Goal: Communication & Community: Answer question/provide support

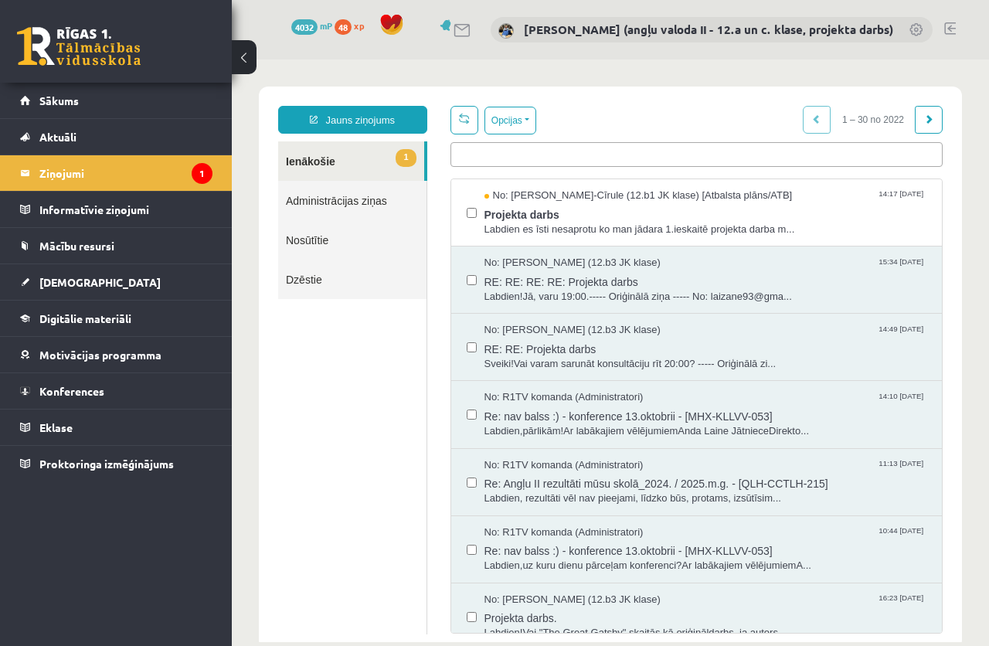
click at [314, 420] on ul "1 Ienākošie Administrācijas ziņas Nosūtītie Dzēstie" at bounding box center [352, 387] width 149 height 493
click at [577, 226] on span "Labdien es īsti nesaprotu ko man jādara 1.ieskaitē projekta darba m..." at bounding box center [705, 229] width 443 height 15
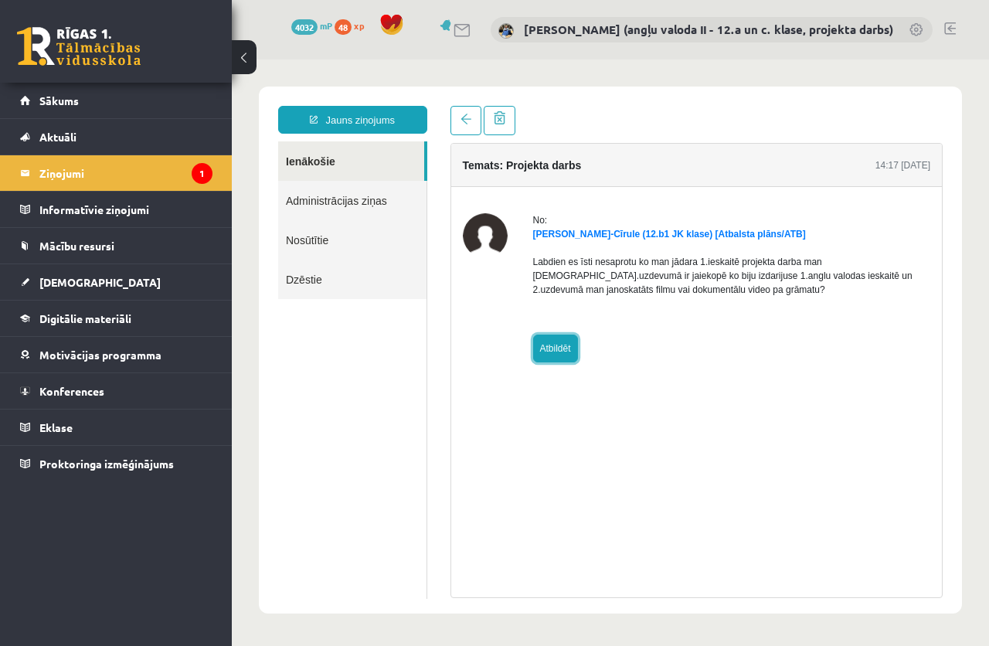
click at [563, 349] on link "Atbildēt" at bounding box center [555, 348] width 45 height 28
type input "**********"
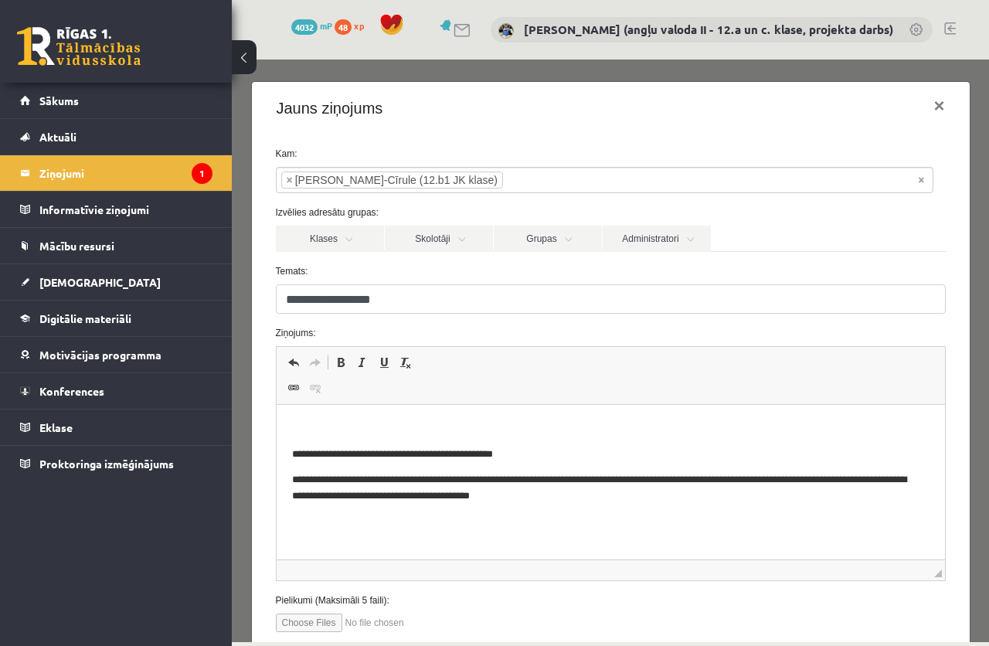
click at [348, 416] on html "**********" at bounding box center [610, 462] width 668 height 115
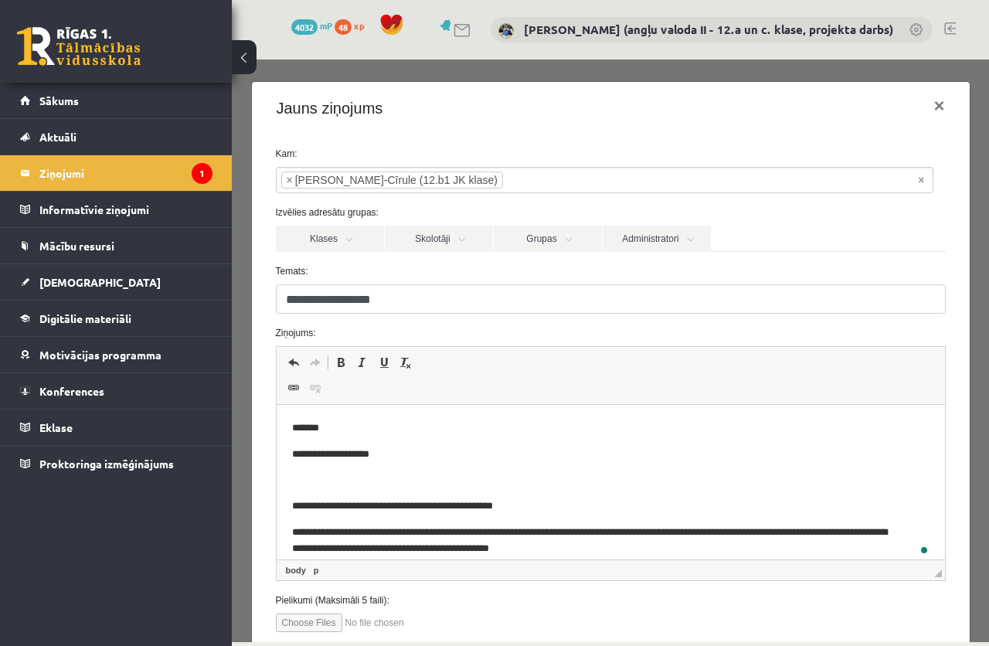
click at [325, 478] on p "To enrich screen reader interactions, please activate Accessibility in Grammarl…" at bounding box center [609, 480] width 637 height 16
click at [363, 489] on span "Paste" at bounding box center [368, 491] width 48 height 22
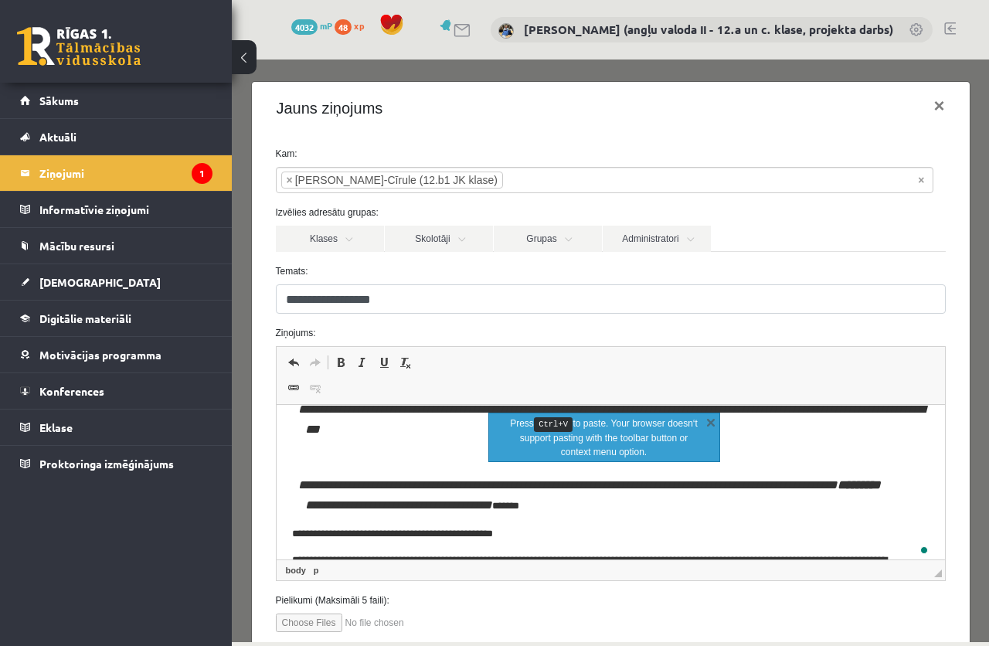
scroll to position [388, 0]
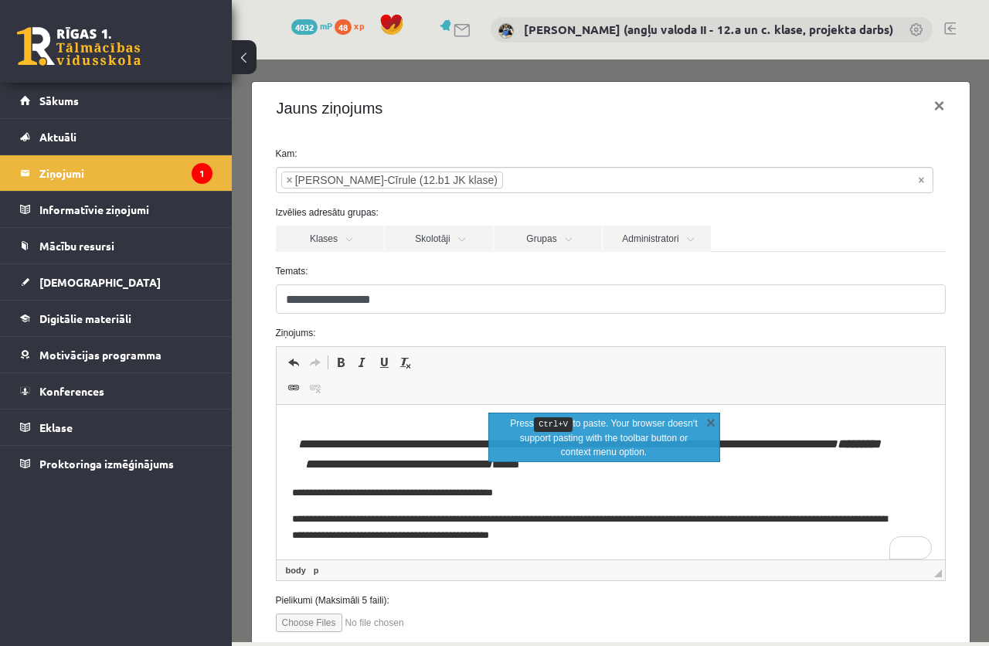
click at [739, 468] on p "**********" at bounding box center [603, 454] width 599 height 41
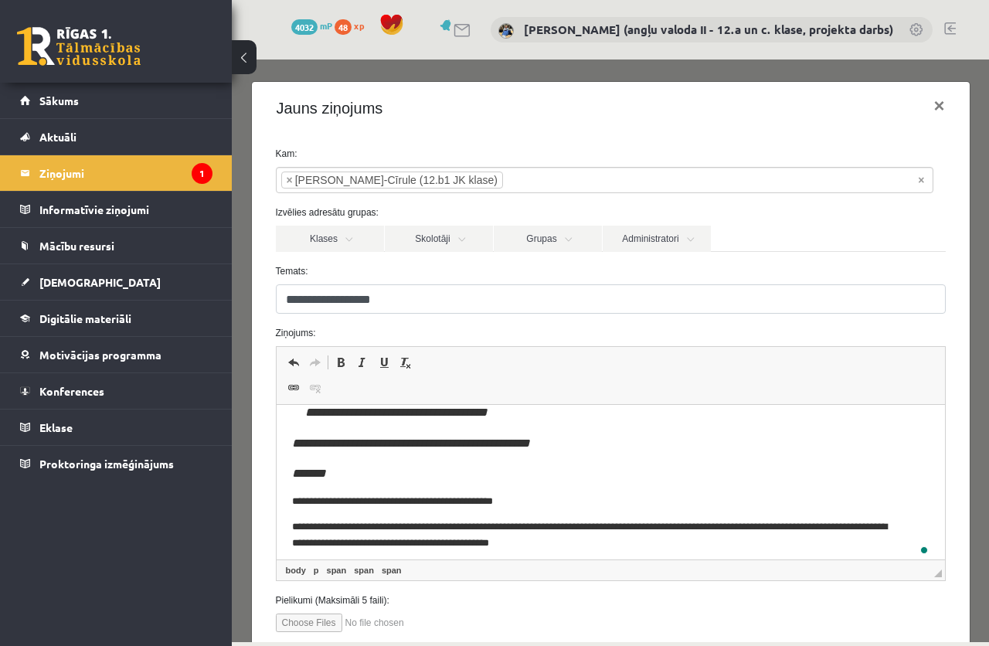
scroll to position [392, 0]
click at [625, 453] on p "**********" at bounding box center [616, 443] width 624 height 20
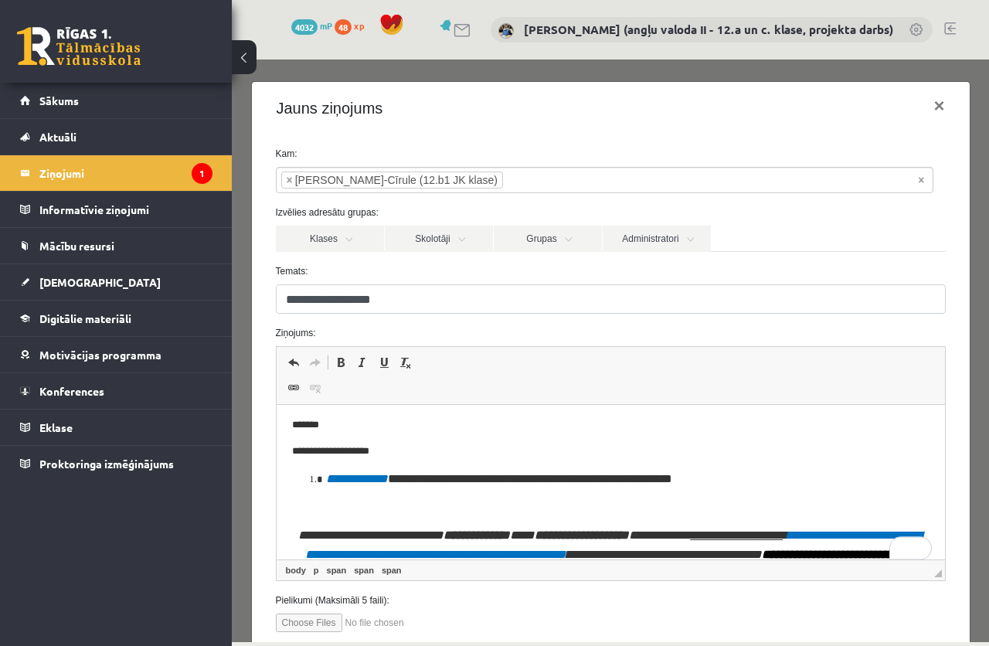
scroll to position [0, 0]
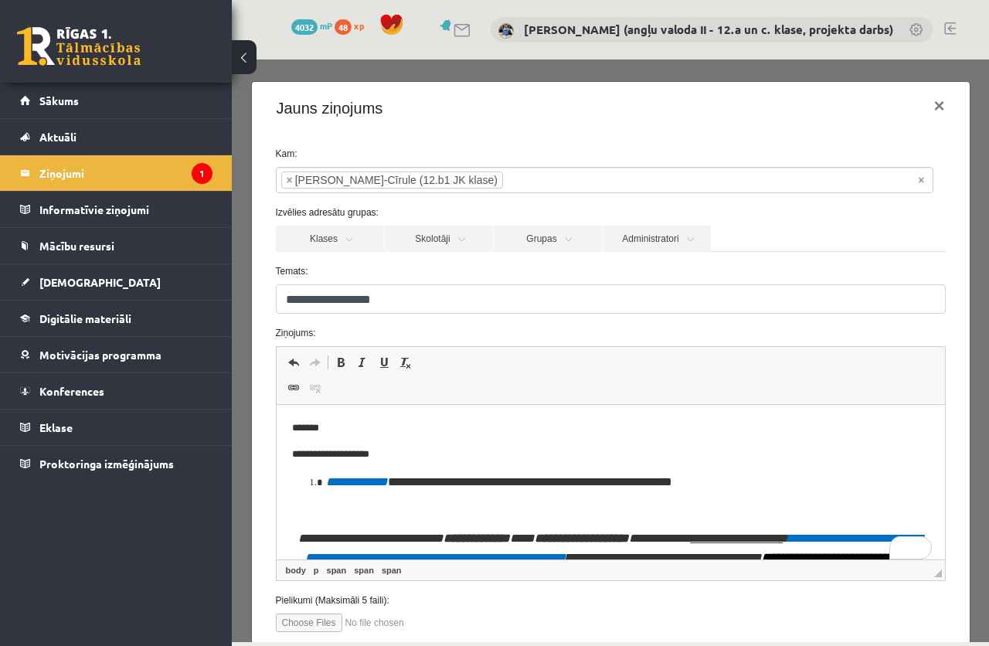
click at [329, 514] on p "To enrich screen reader interactions, please activate Accessibility in Grammarl…" at bounding box center [609, 510] width 637 height 16
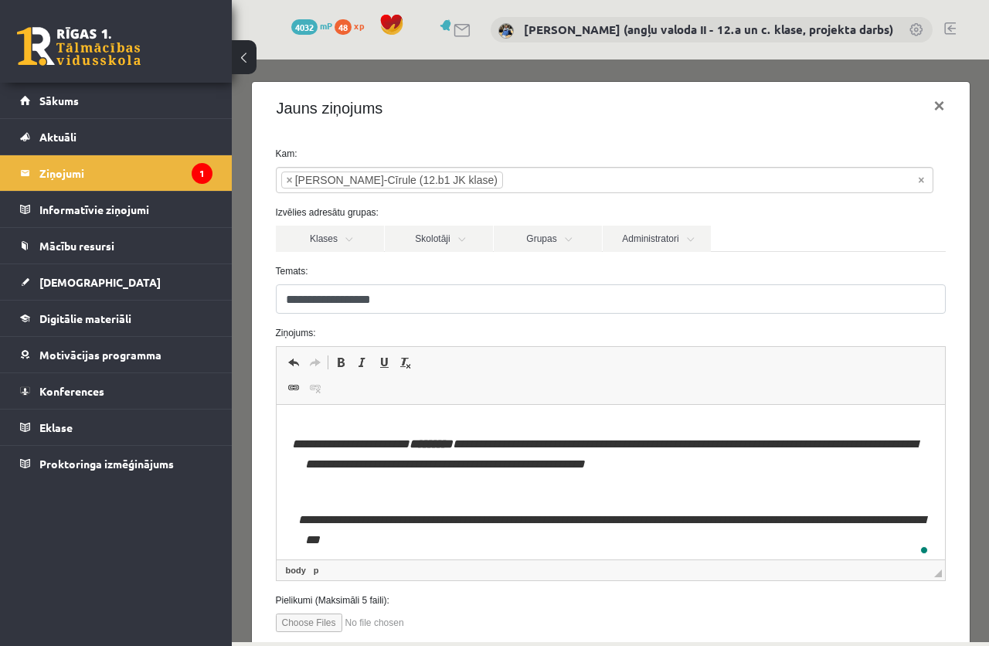
scroll to position [77, 0]
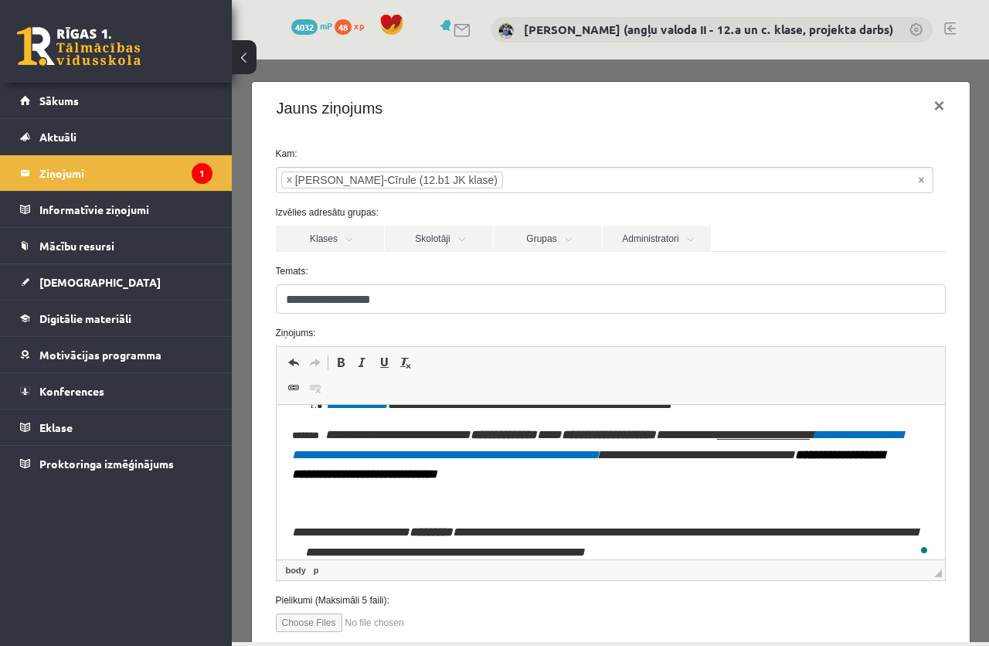
click at [342, 502] on p "To enrich screen reader interactions, please activate Accessibility in Grammarl…" at bounding box center [616, 505] width 624 height 16
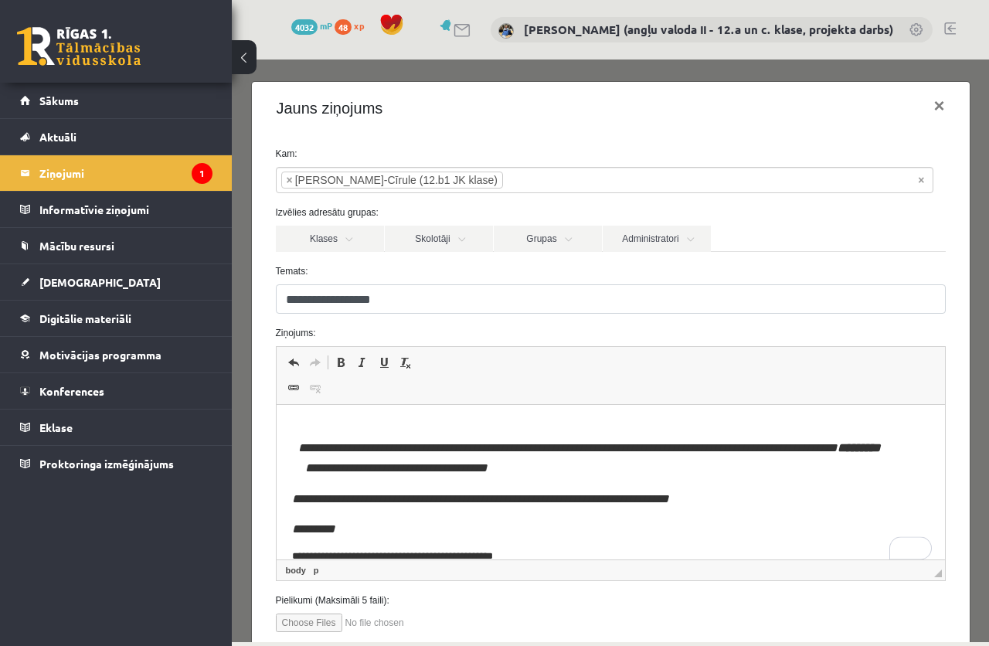
scroll to position [309, 0]
click at [314, 423] on p "To enrich screen reader interactions, please activate Accessibility in Grammarl…" at bounding box center [616, 420] width 624 height 16
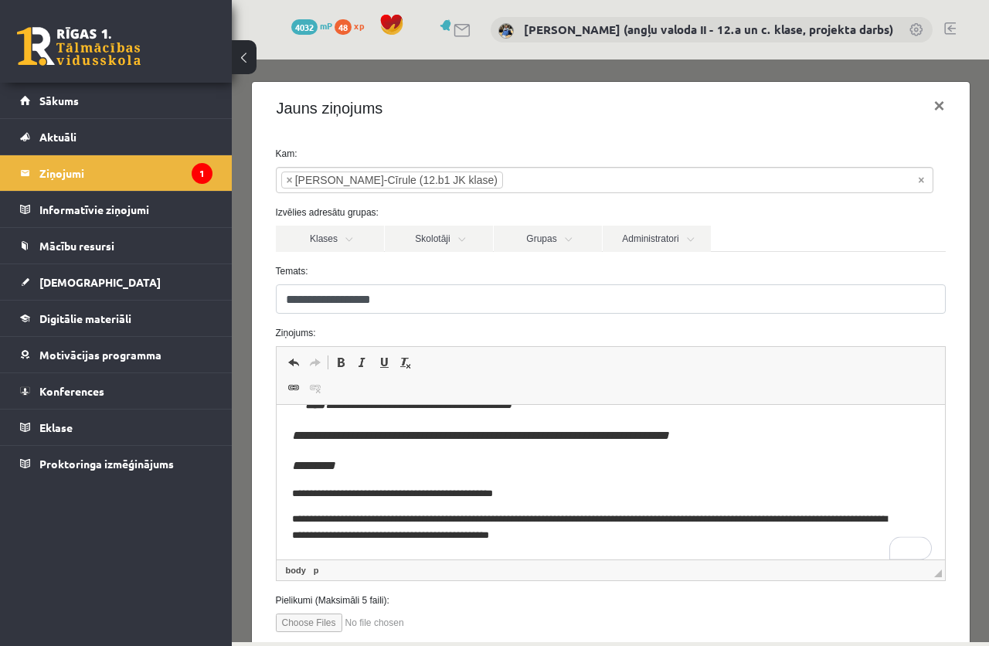
scroll to position [101, 0]
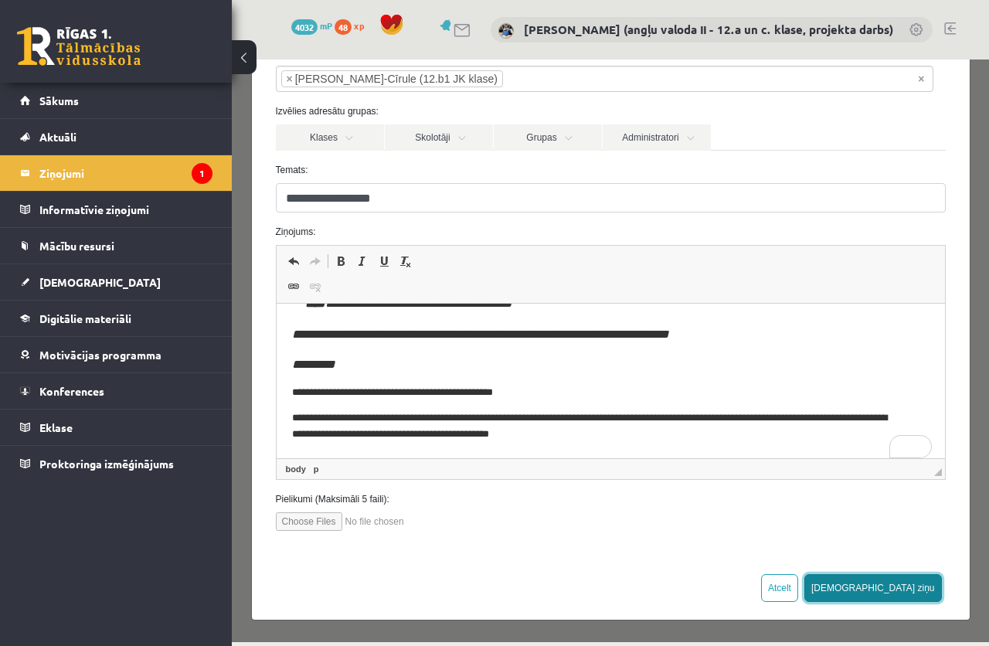
click at [902, 582] on button "[DEMOGRAPHIC_DATA] ziņu" at bounding box center [872, 588] width 137 height 28
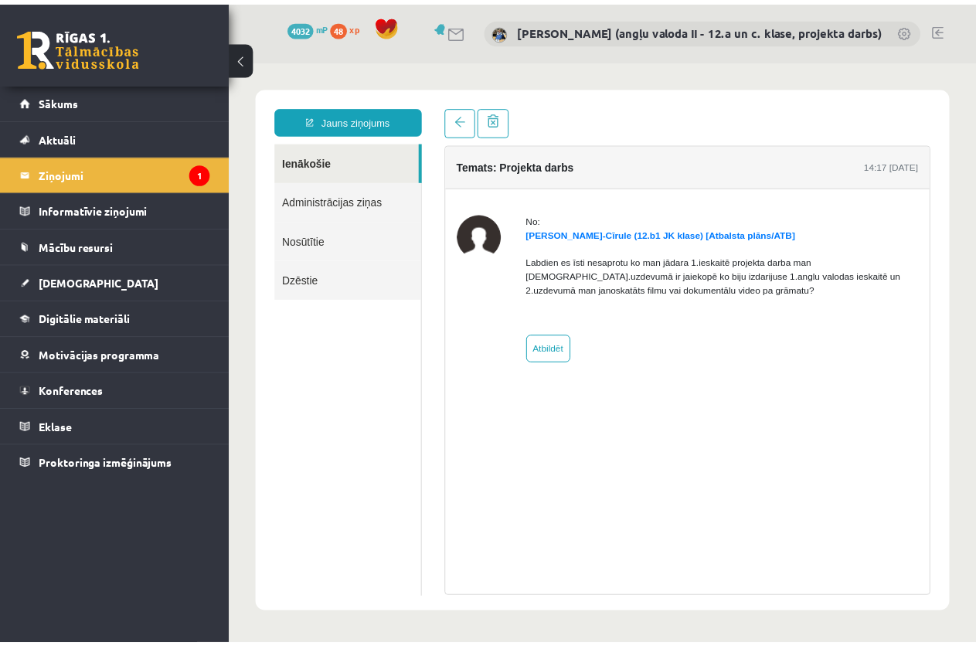
scroll to position [0, 0]
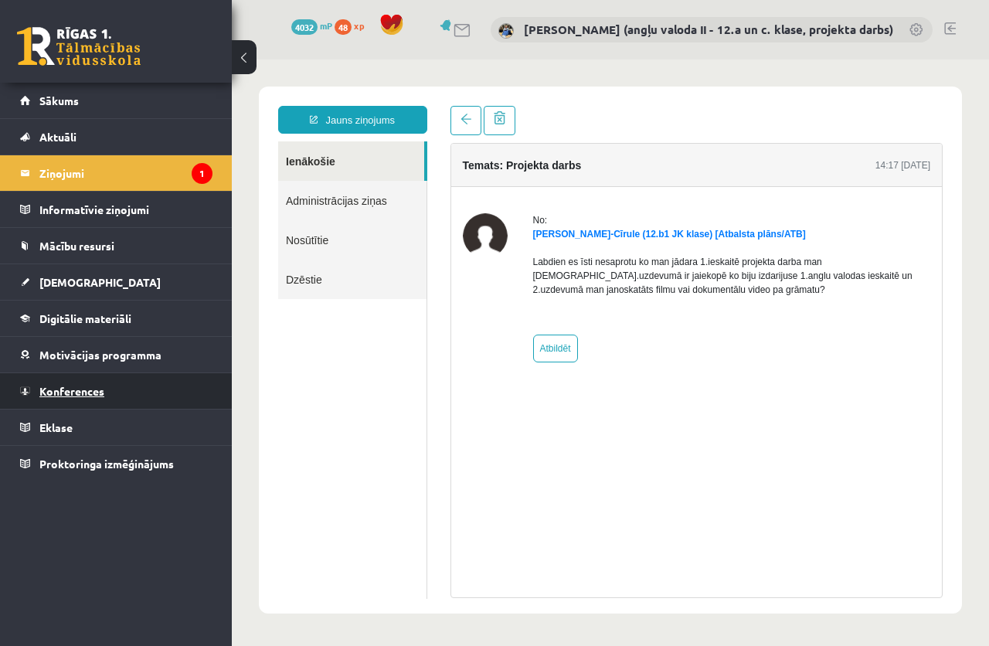
click at [64, 393] on span "Konferences" at bounding box center [71, 391] width 65 height 14
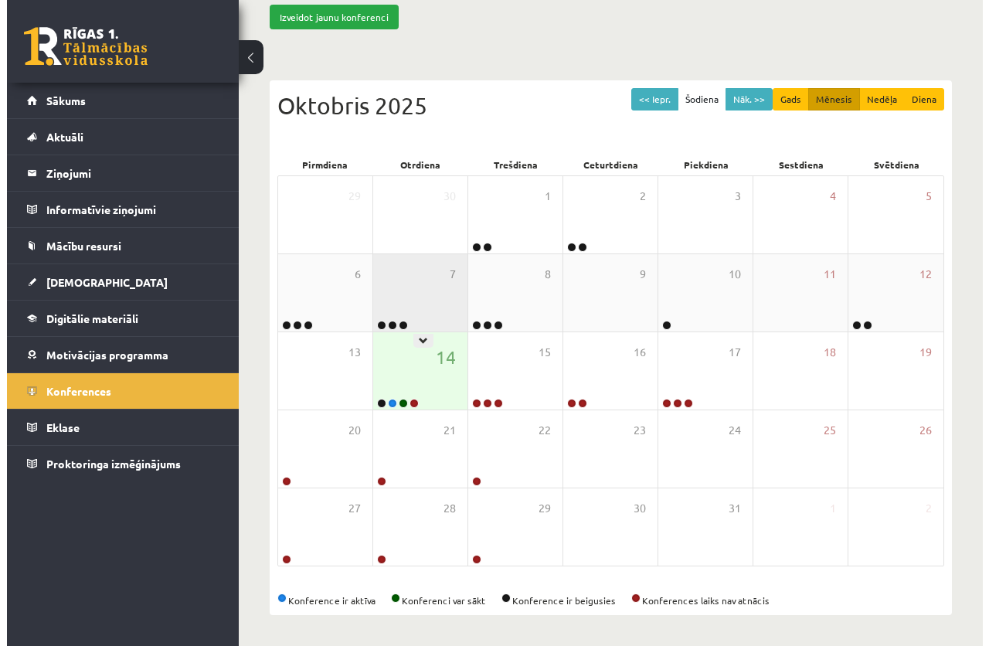
scroll to position [136, 0]
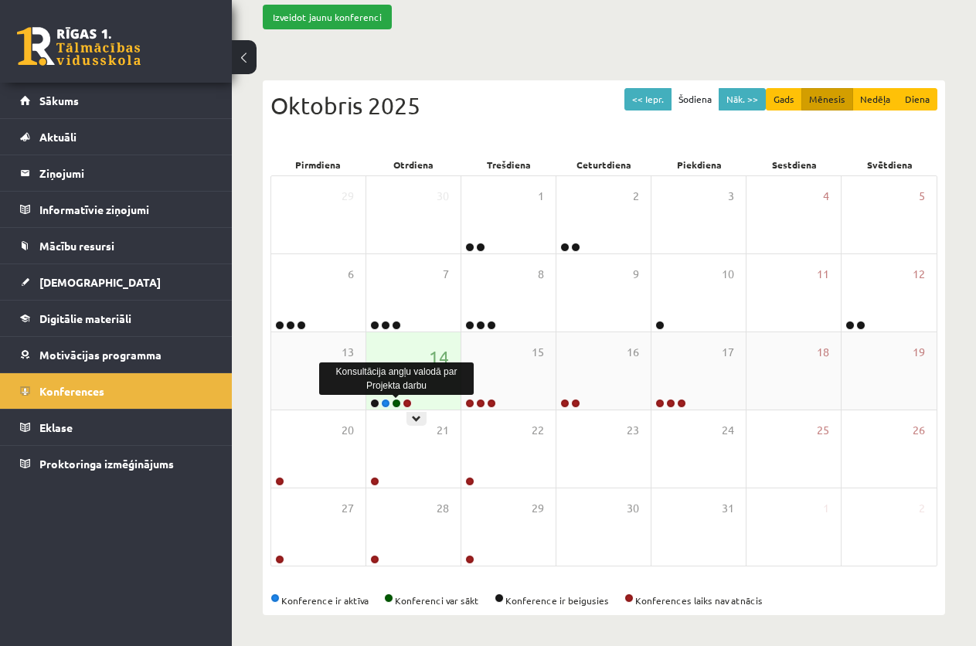
click at [394, 399] on link at bounding box center [396, 403] width 9 height 9
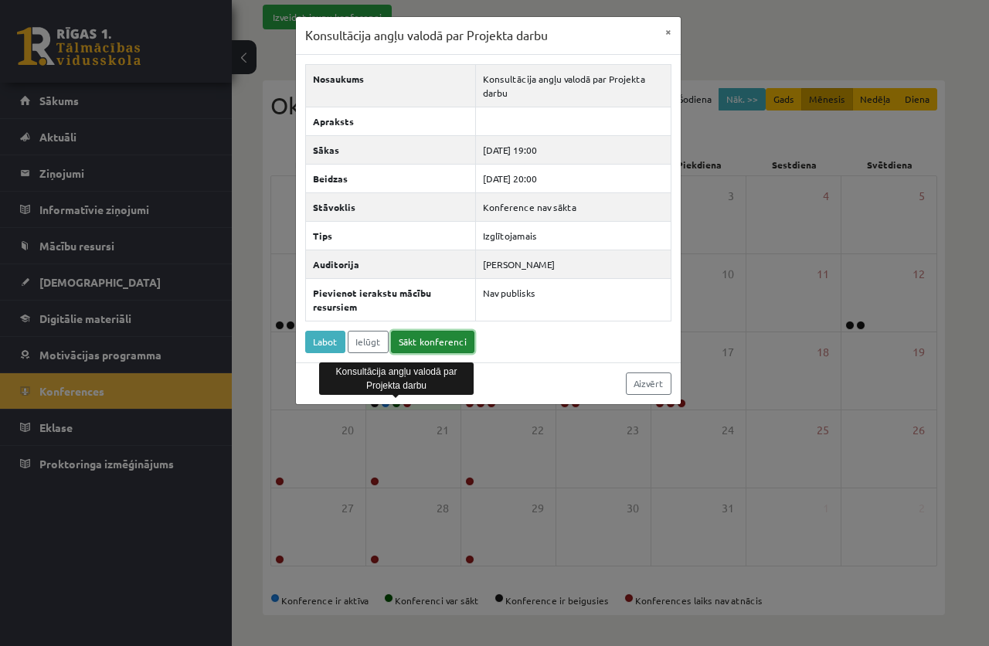
click at [445, 334] on link "Sākt konferenci" at bounding box center [432, 342] width 83 height 22
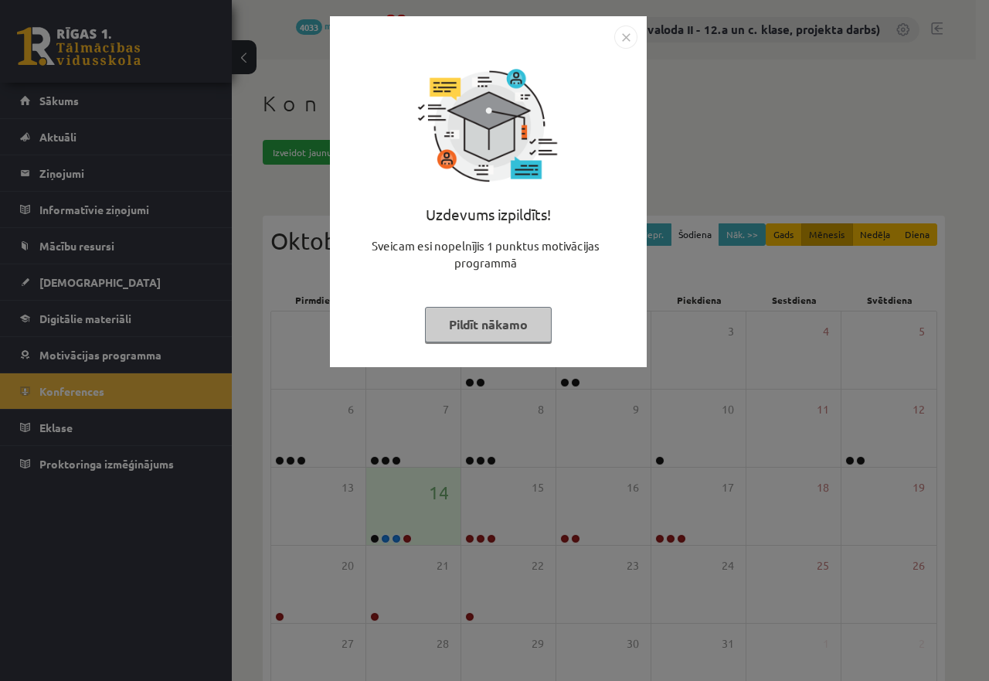
click at [470, 321] on button "Pildīt nākamo" at bounding box center [488, 325] width 127 height 36
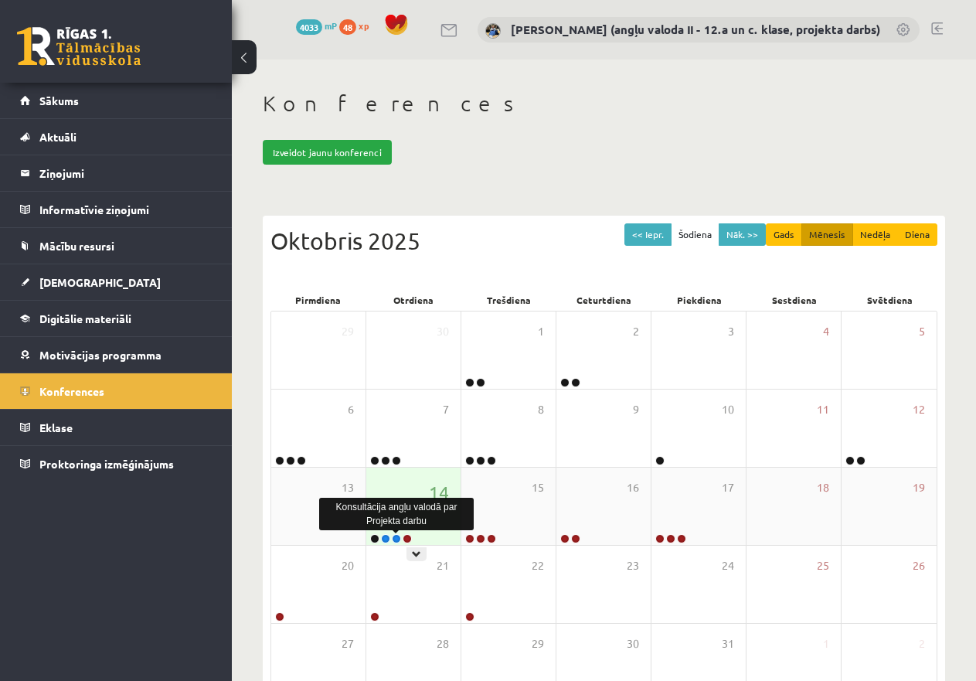
click at [395, 535] on link at bounding box center [396, 538] width 9 height 9
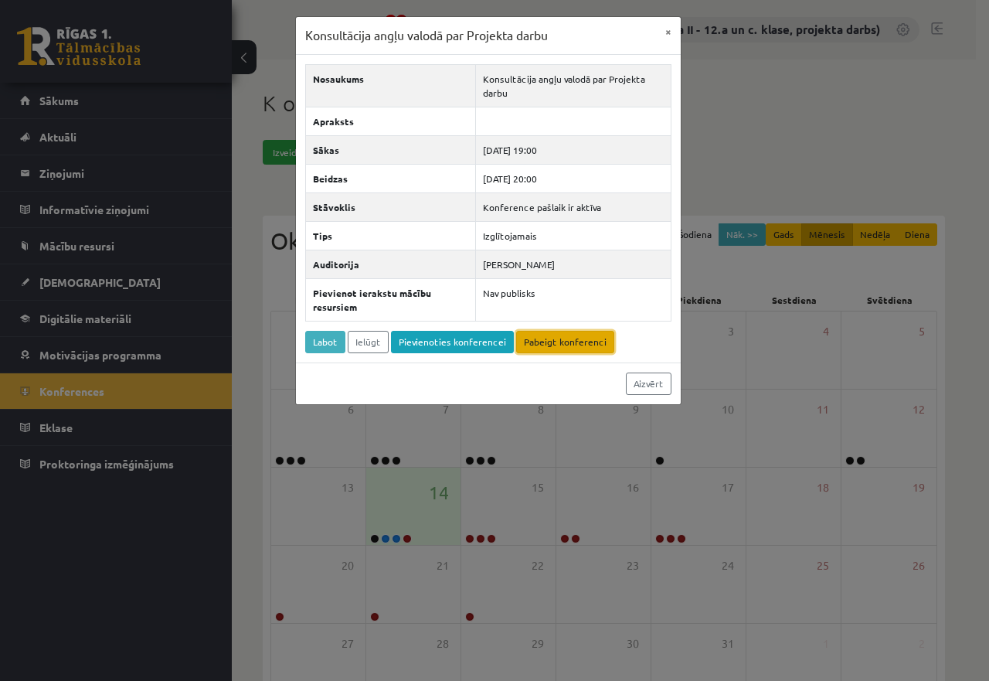
click at [562, 338] on link "Pabeigt konferenci" at bounding box center [565, 342] width 98 height 22
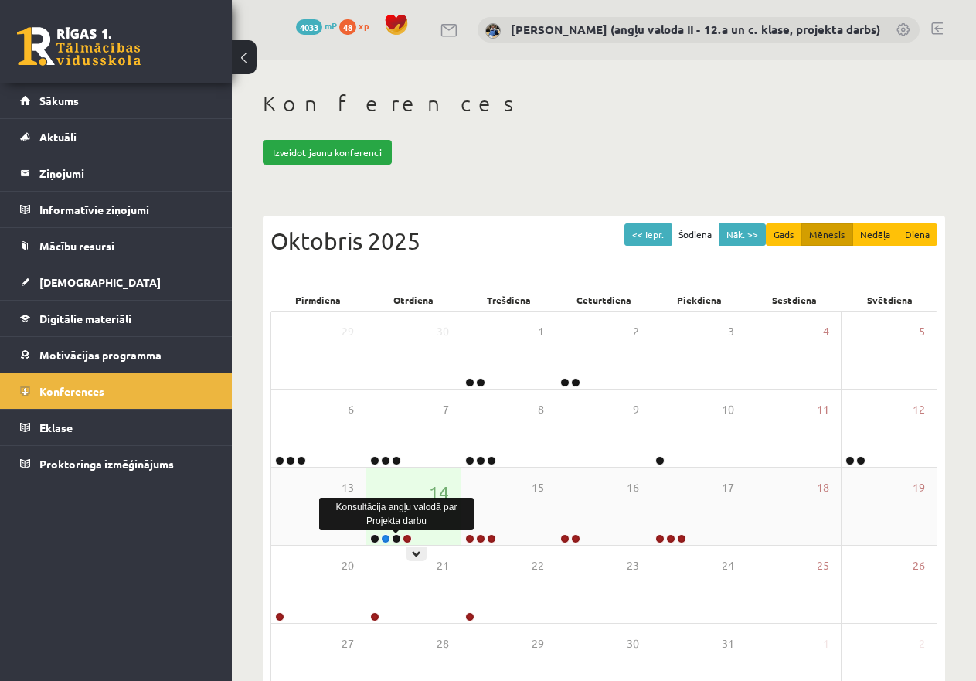
click at [395, 535] on link at bounding box center [396, 538] width 9 height 9
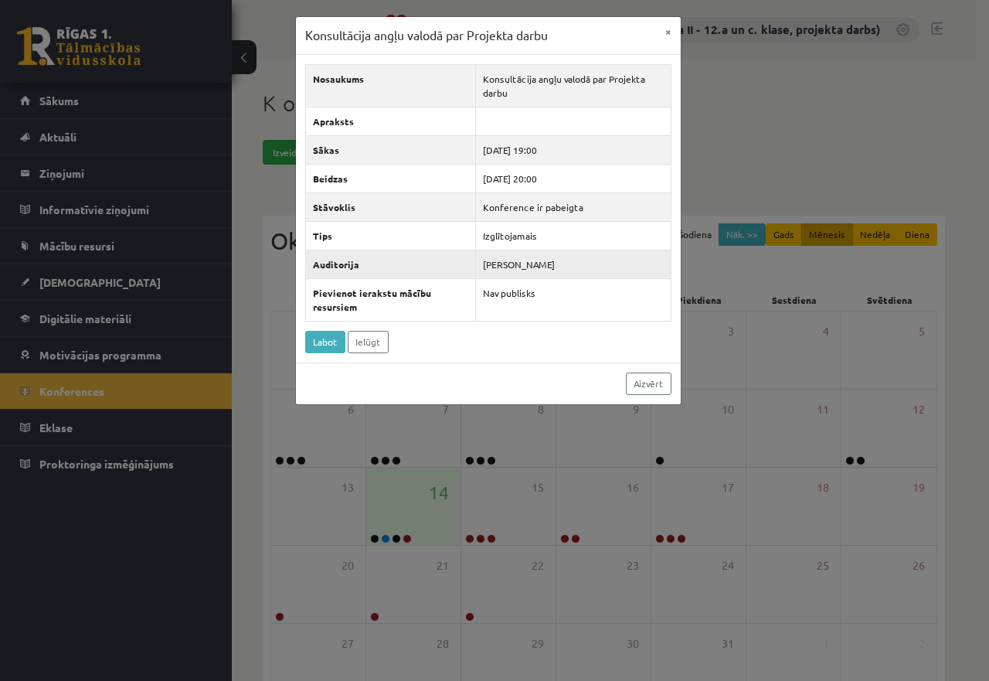
drag, startPoint x: 564, startPoint y: 264, endPoint x: 509, endPoint y: 262, distance: 54.9
click at [482, 264] on td "[PERSON_NAME]" at bounding box center [573, 264] width 195 height 29
drag, startPoint x: 513, startPoint y: 261, endPoint x: 61, endPoint y: 171, distance: 460.7
click at [61, 171] on div "Konsultācija angļu valodā par Projekta darbu × Nosaukums Konsultācija angļu val…" at bounding box center [494, 340] width 989 height 681
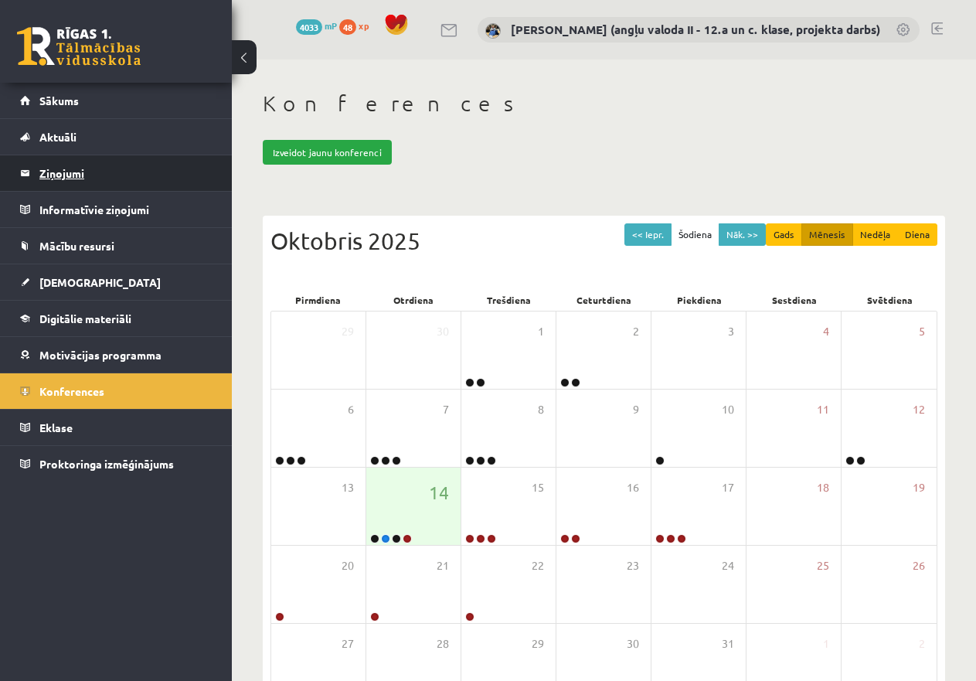
click at [61, 171] on legend "Ziņojumi 0" at bounding box center [125, 173] width 173 height 36
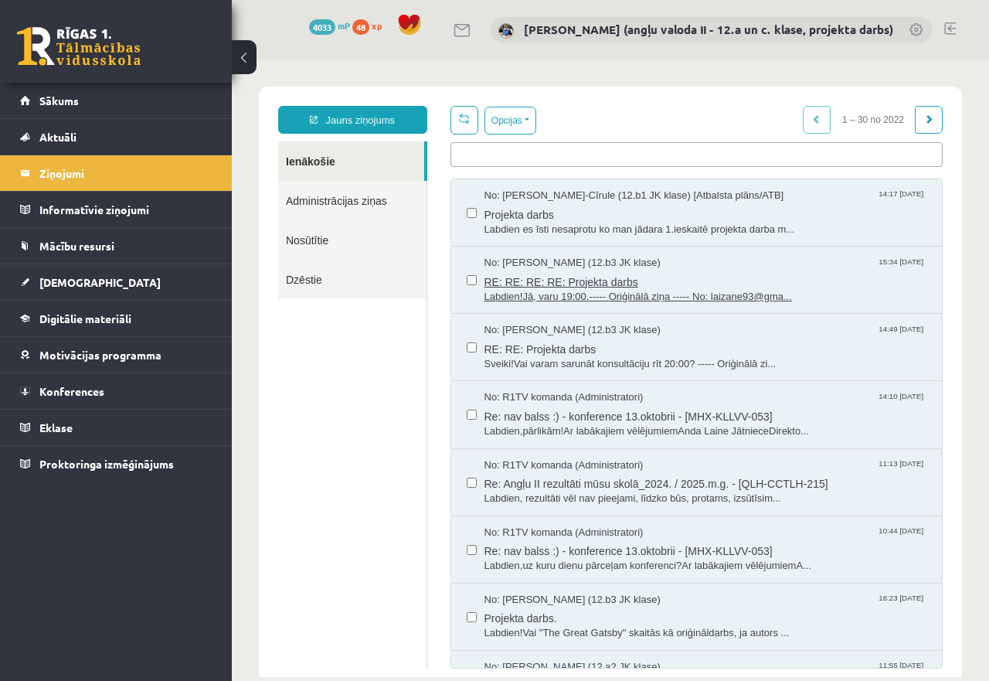
click at [566, 280] on span "RE: RE: RE: RE: Projekta darbs" at bounding box center [705, 279] width 443 height 19
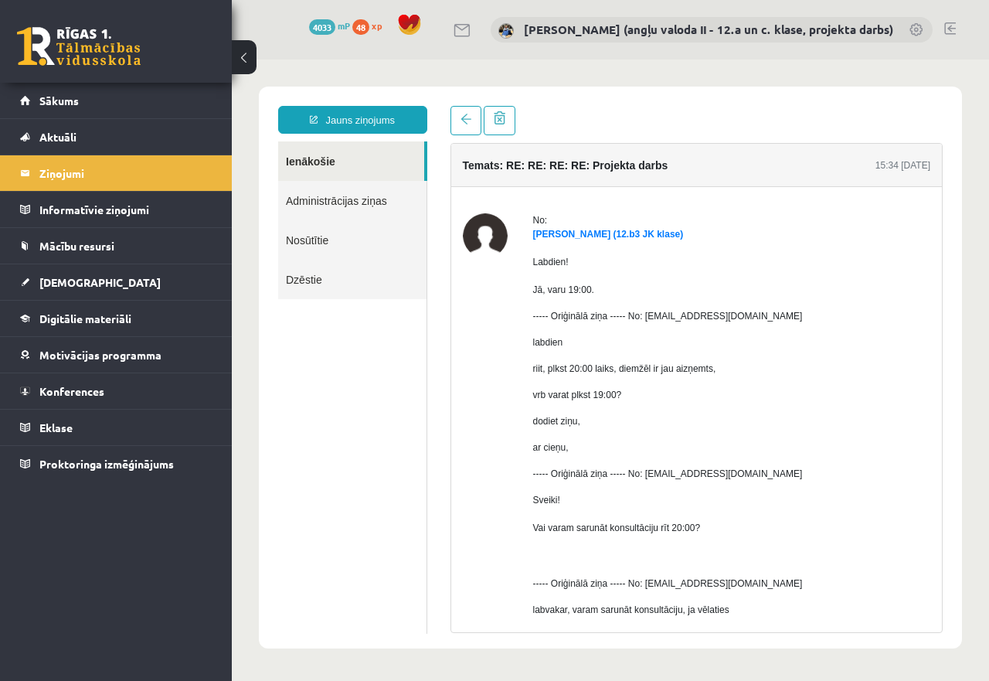
drag, startPoint x: 703, startPoint y: 232, endPoint x: 603, endPoint y: 245, distance: 101.3
click at [529, 235] on div "No: [PERSON_NAME] (12.b3 JK klase) Labdien! Jā, varu 19:00. ----- Oriģinālā ziņ…" at bounding box center [697, 555] width 468 height 684
copy link "[PERSON_NAME] (12.b3 JK klase)"
click at [88, 388] on span "Konferences" at bounding box center [71, 391] width 65 height 14
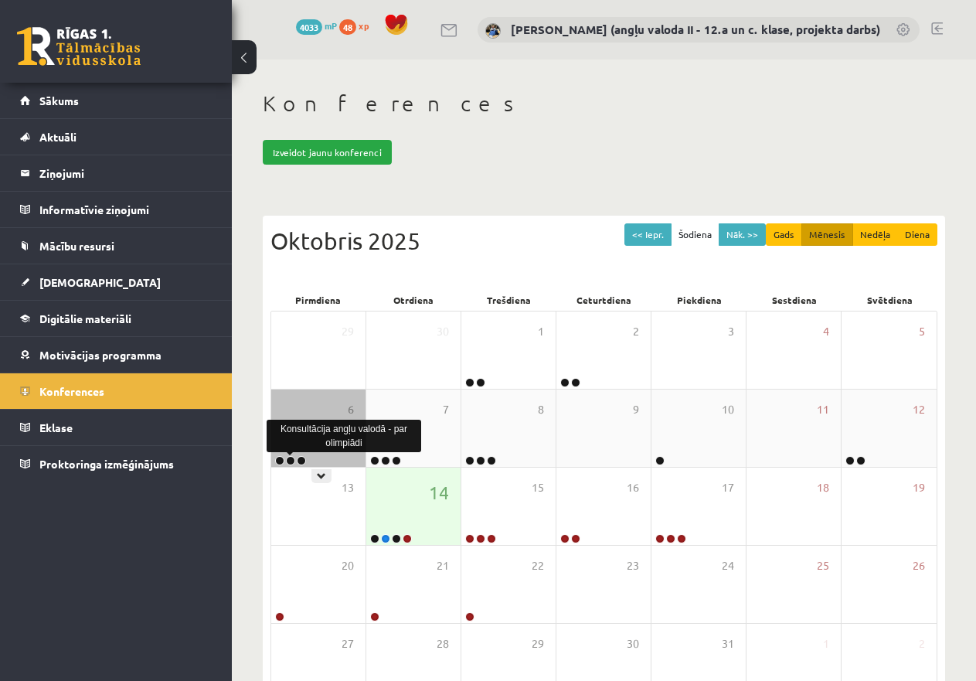
click at [290, 459] on link at bounding box center [290, 460] width 9 height 9
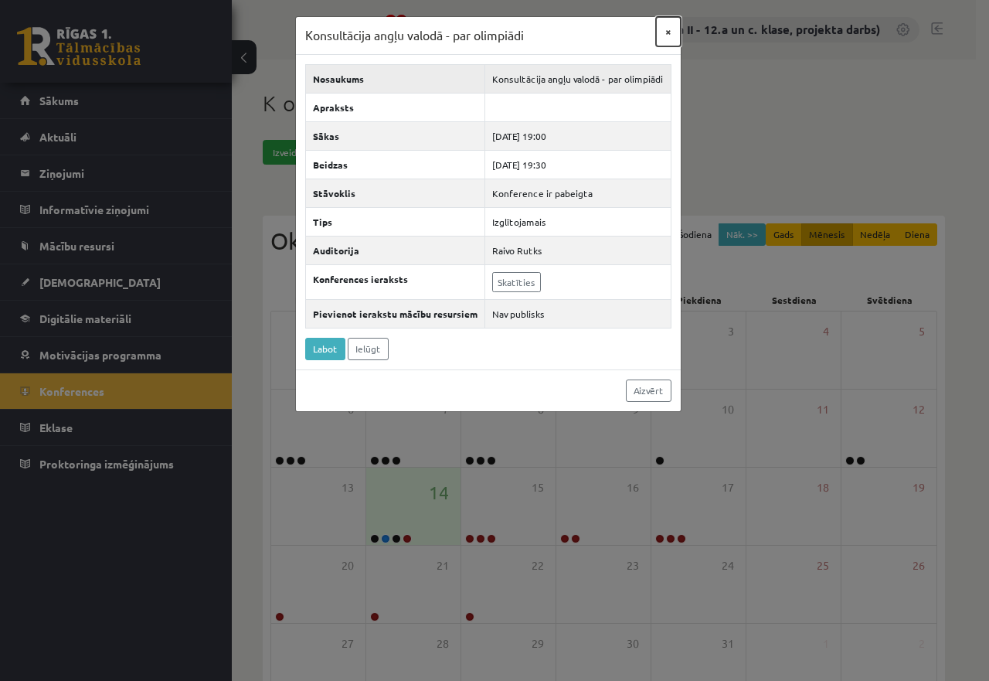
drag, startPoint x: 666, startPoint y: 30, endPoint x: 650, endPoint y: 72, distance: 44.8
click at [650, 72] on div "Konsultācija angļu valodā - par olimpiādi × Nosaukums Konsultācija angļu valodā…" at bounding box center [488, 213] width 386 height 395
drag, startPoint x: 667, startPoint y: 32, endPoint x: 665, endPoint y: 169, distance: 137.5
click at [665, 169] on div "Konsultācija angļu valodā - par olimpiādi × Nosaukums Konsultācija angļu valodā…" at bounding box center [488, 213] width 386 height 395
click at [785, 132] on div "Konsultācija angļu valodā - par olimpiādi × Nosaukums Konsultācija angļu valodā…" at bounding box center [494, 340] width 989 height 681
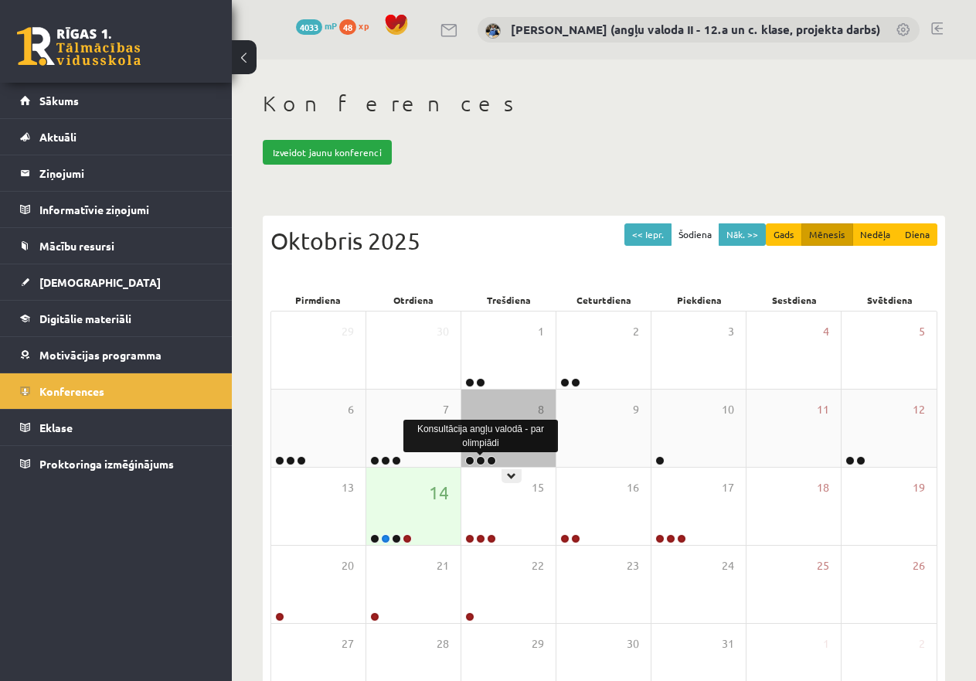
click at [482, 460] on link at bounding box center [480, 460] width 9 height 9
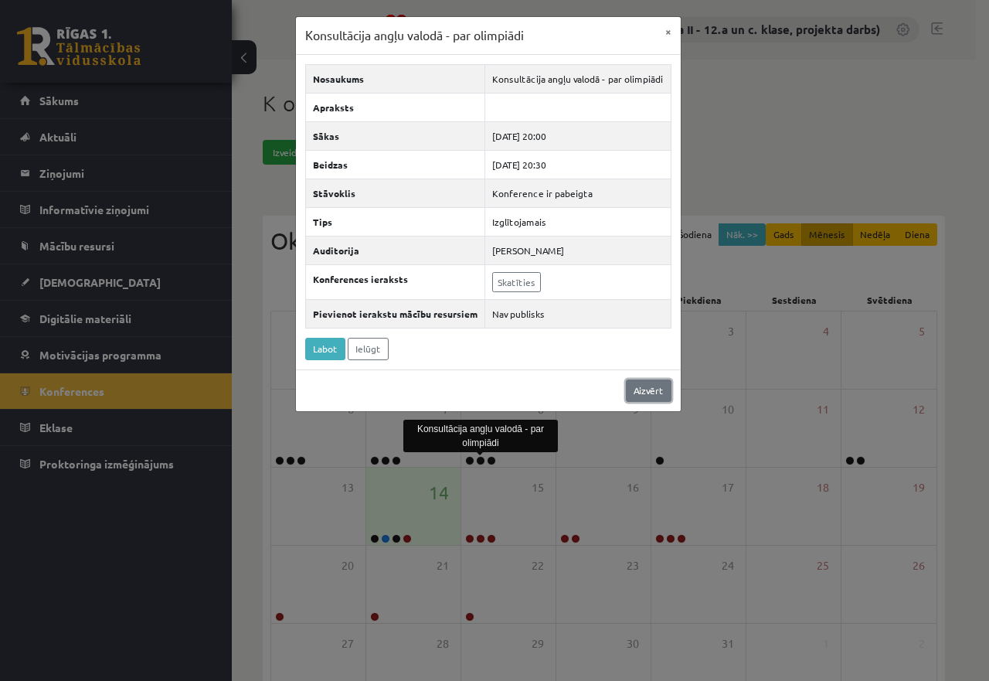
click at [643, 384] on link "Aizvērt" at bounding box center [649, 390] width 46 height 22
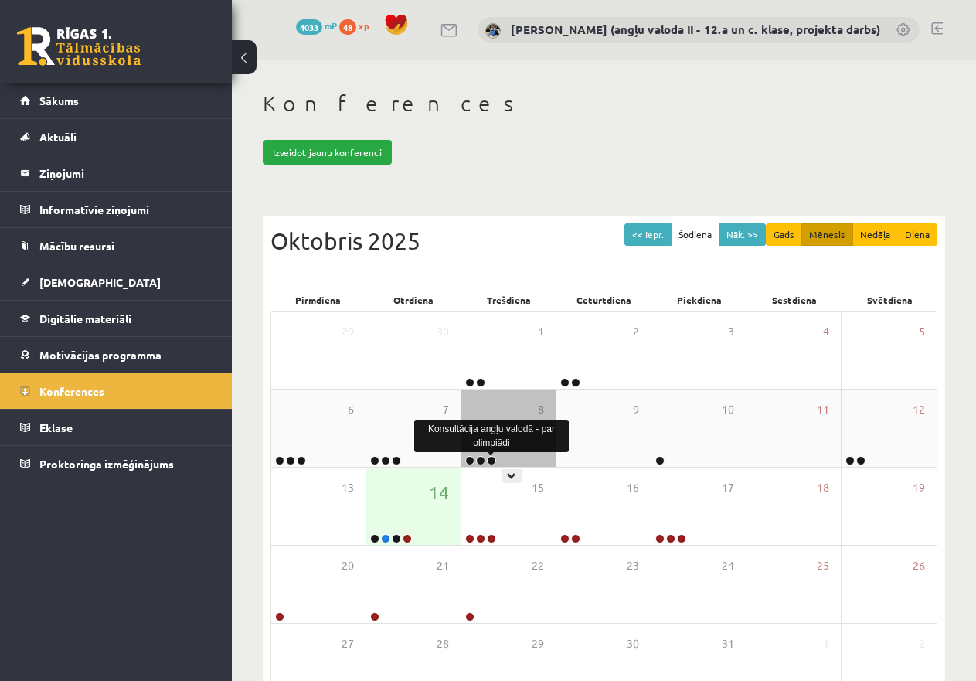
click at [491, 460] on link at bounding box center [491, 460] width 9 height 9
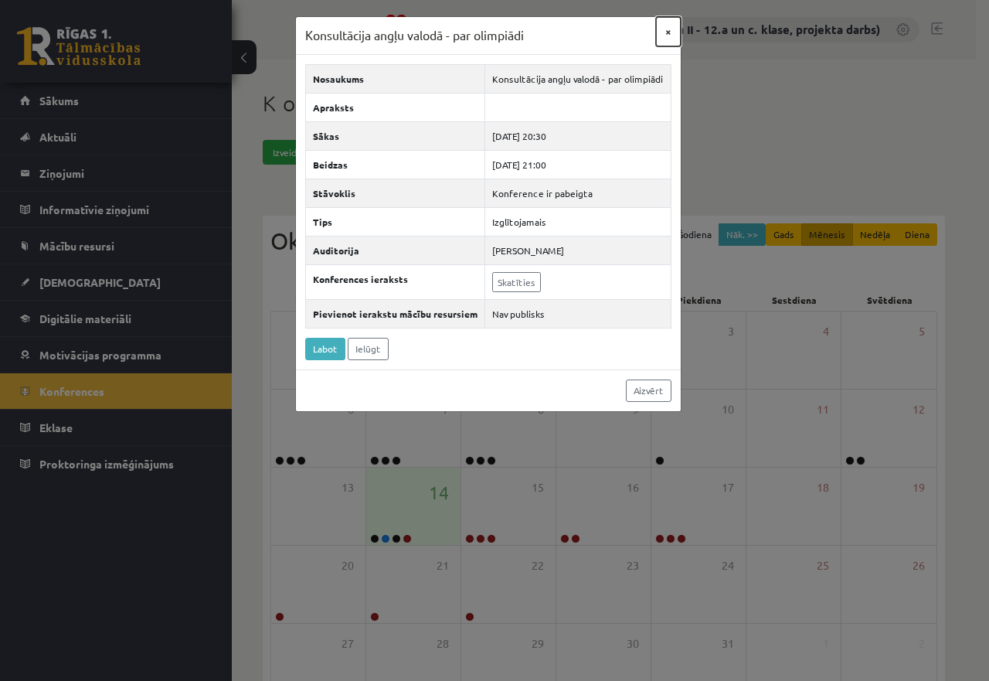
click at [667, 29] on button "×" at bounding box center [668, 31] width 25 height 29
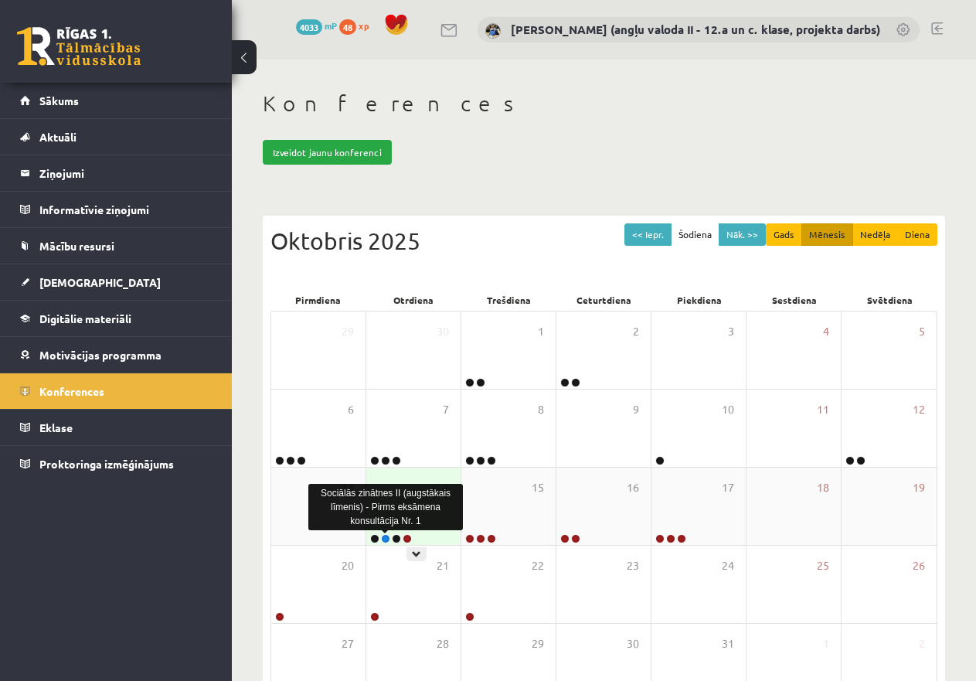
click at [385, 537] on link at bounding box center [385, 538] width 9 height 9
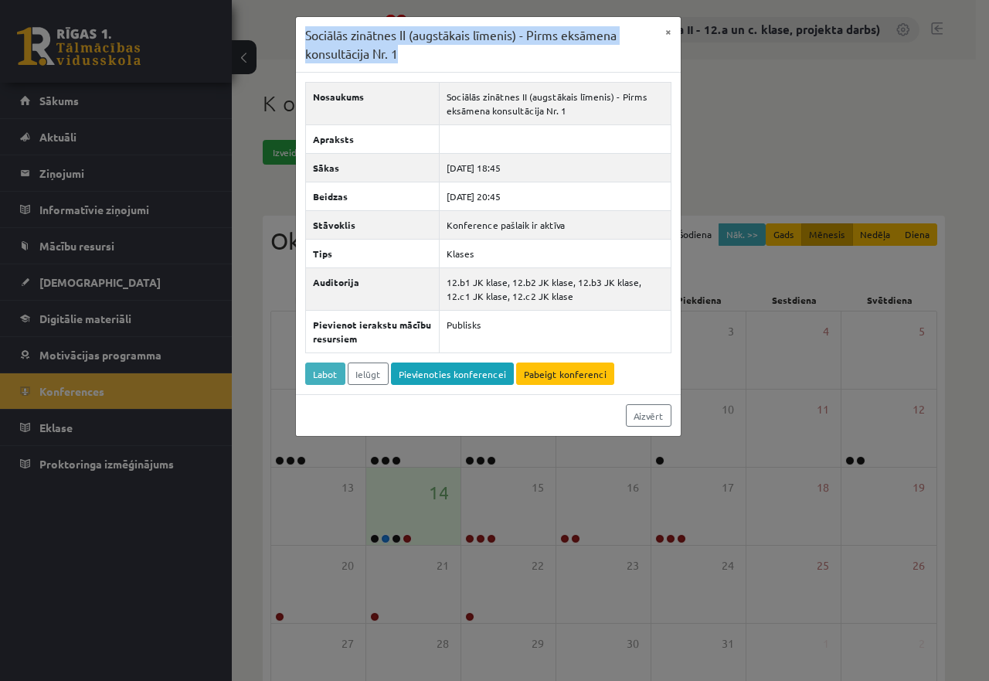
drag, startPoint x: 399, startPoint y: 53, endPoint x: 302, endPoint y: 35, distance: 98.9
click at [302, 35] on div "Sociālās zinātnes II (augstākais līmenis) - Pirms eksāmena konsultācija Nr. 1 ×" at bounding box center [488, 45] width 385 height 56
copy h3 "Sociālās zinātnes II (augstākais līmenis) - Pirms eksāmena konsultācija Nr. 1"
click at [670, 29] on button "×" at bounding box center [668, 31] width 25 height 29
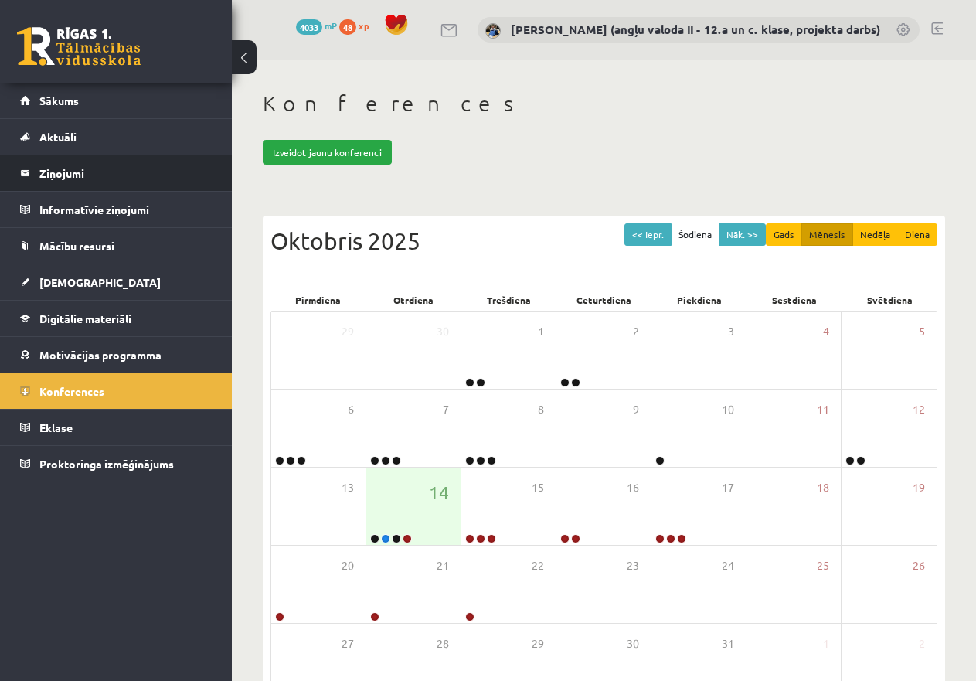
click at [66, 169] on legend "Ziņojumi 0" at bounding box center [125, 173] width 173 height 36
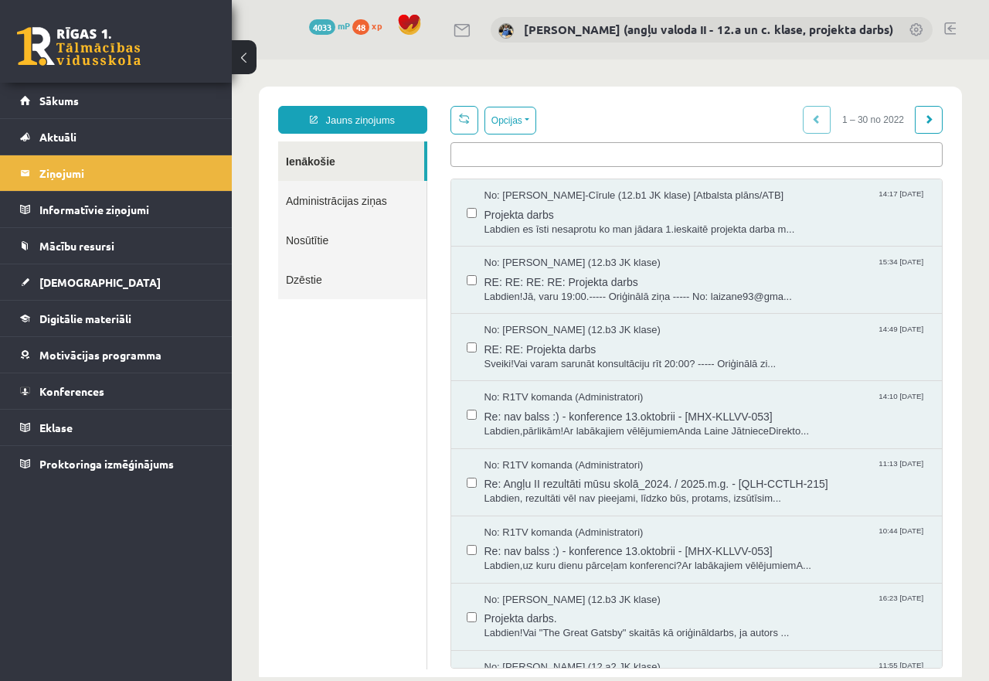
click at [519, 154] on ul at bounding box center [696, 152] width 491 height 18
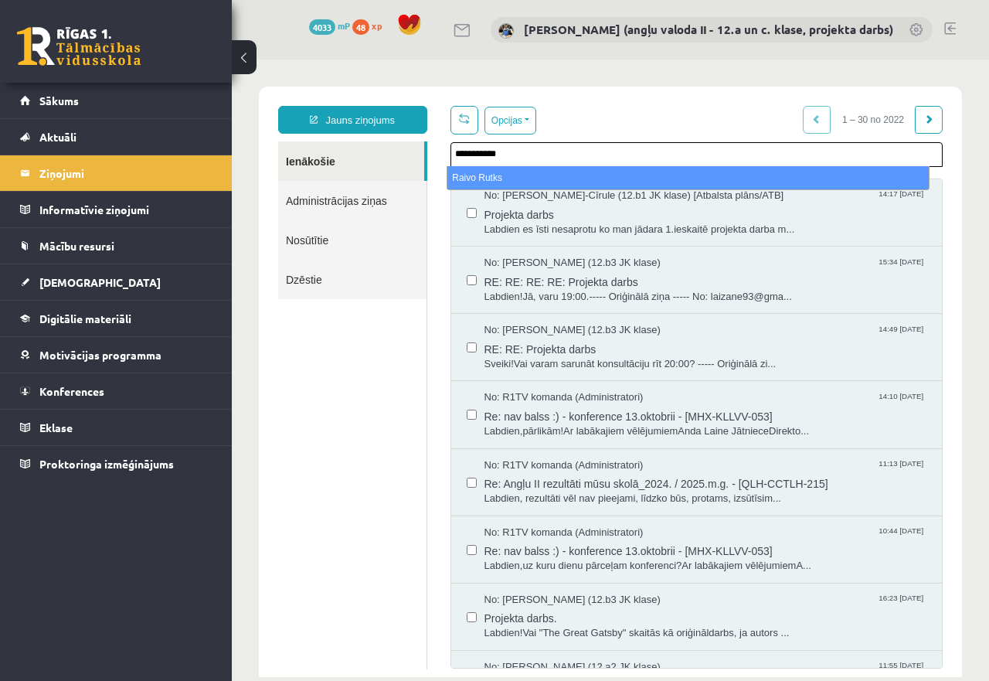
type input "**********"
select select "*****"
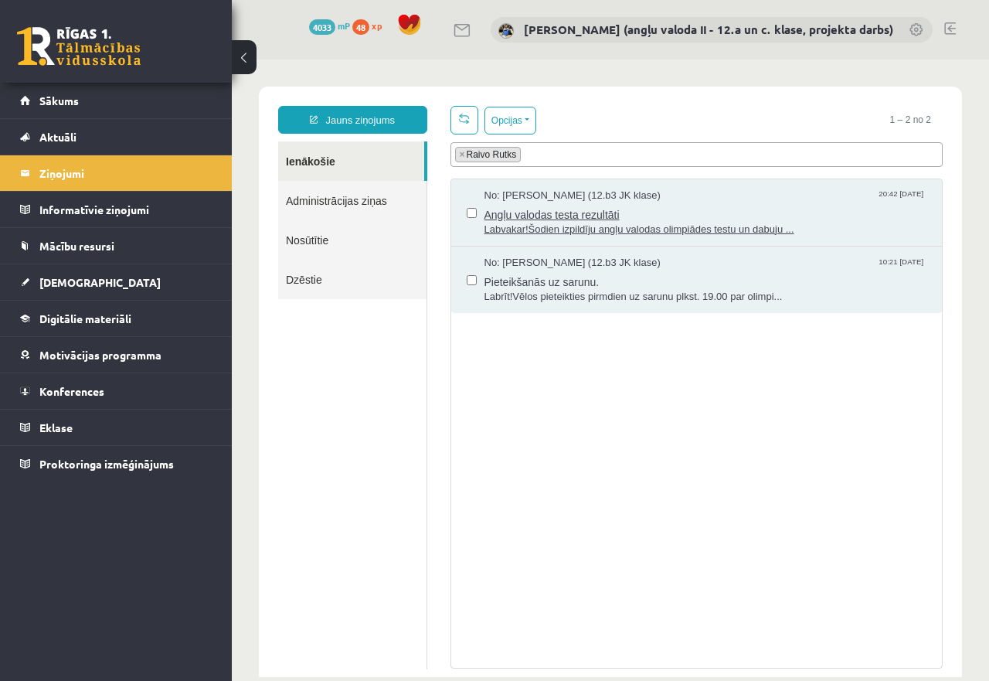
click at [561, 218] on span "Angļu valodas testa rezultāti" at bounding box center [705, 212] width 443 height 19
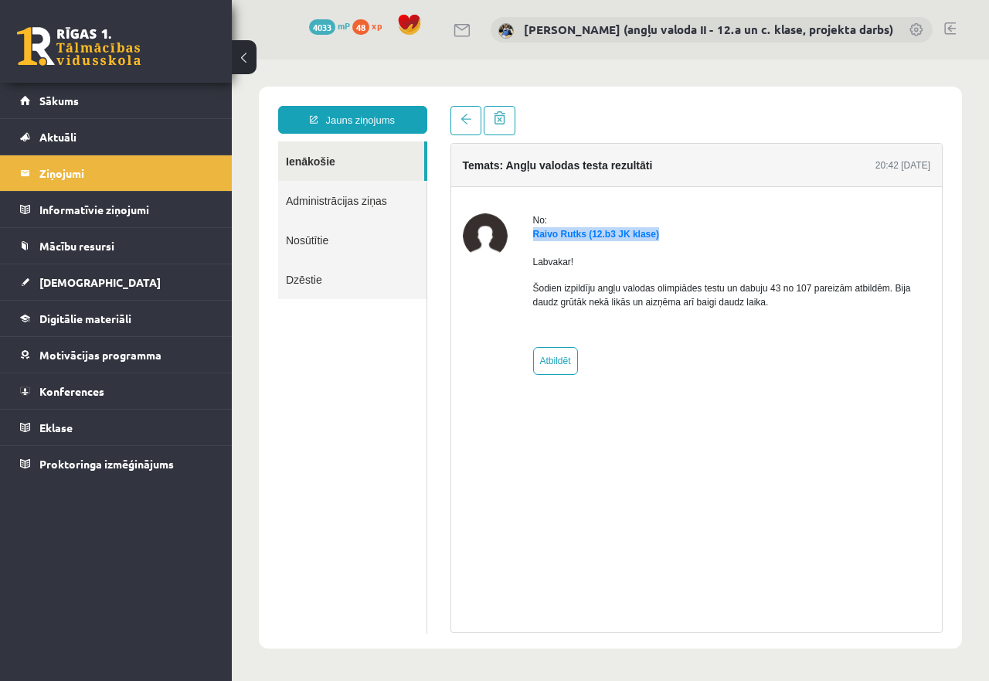
drag, startPoint x: 660, startPoint y: 233, endPoint x: 531, endPoint y: 239, distance: 128.3
click at [531, 239] on div "No: [PERSON_NAME] (12.b3 JK klase) Labvakar! Šodien izpildīju angļu valodas oli…" at bounding box center [697, 293] width 468 height 161
copy link "Raivo Rutks (12.b3 JK klase)"
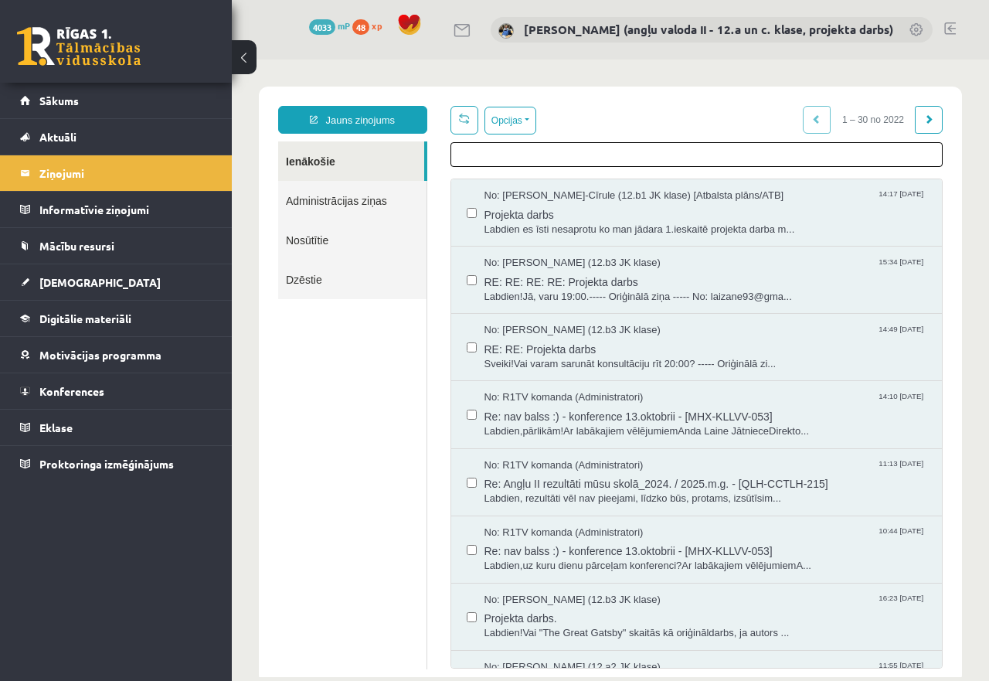
click at [494, 152] on ul at bounding box center [696, 152] width 491 height 18
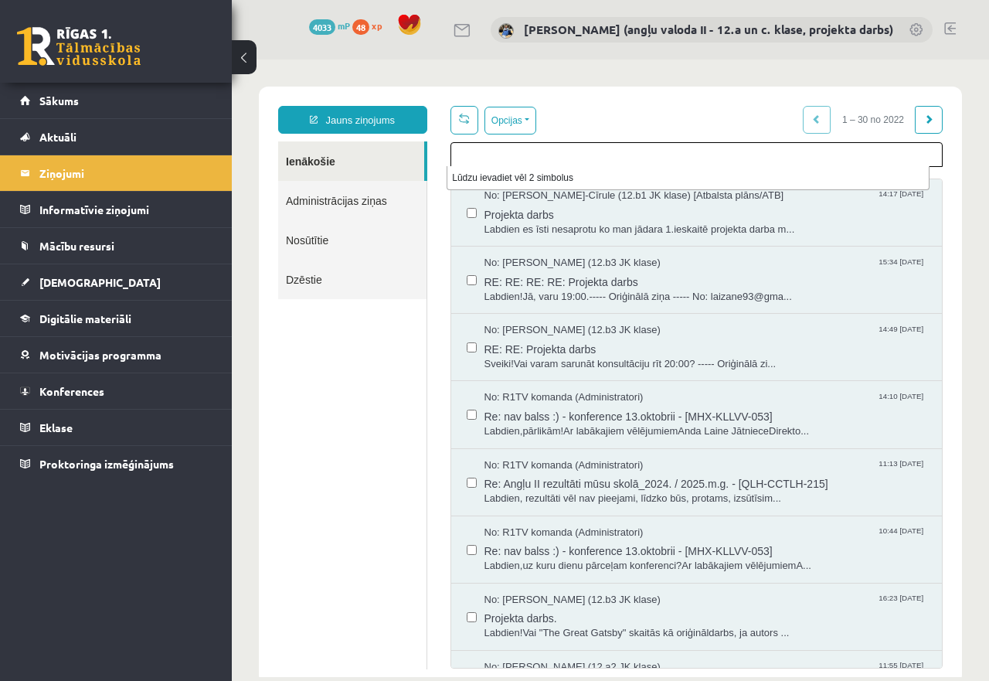
click at [470, 156] on ul at bounding box center [696, 152] width 491 height 18
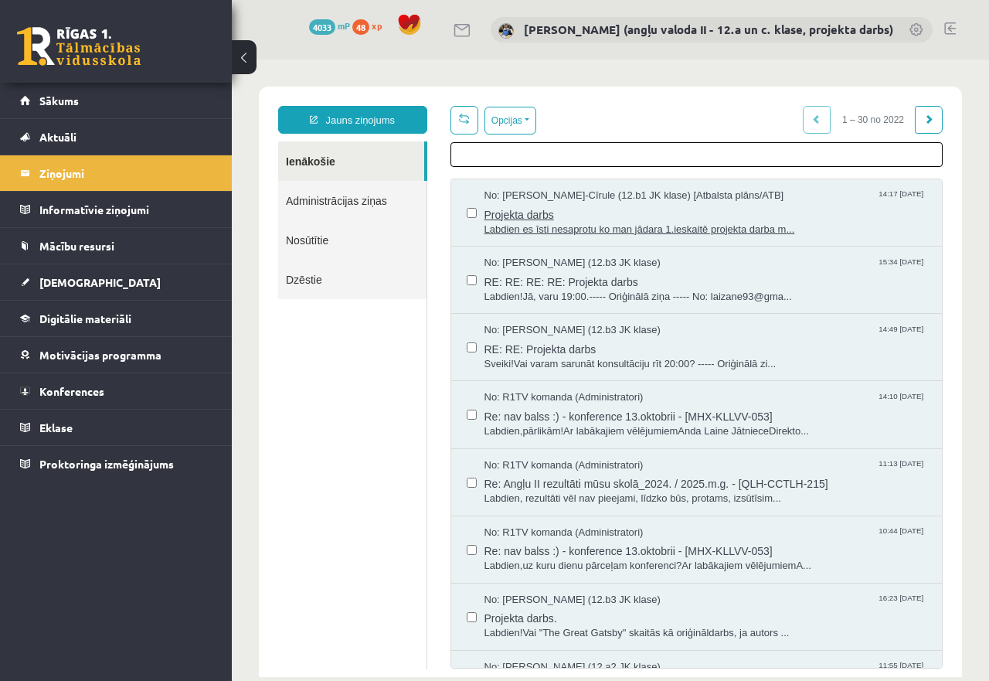
click at [517, 219] on span "Projekta darbs" at bounding box center [705, 212] width 443 height 19
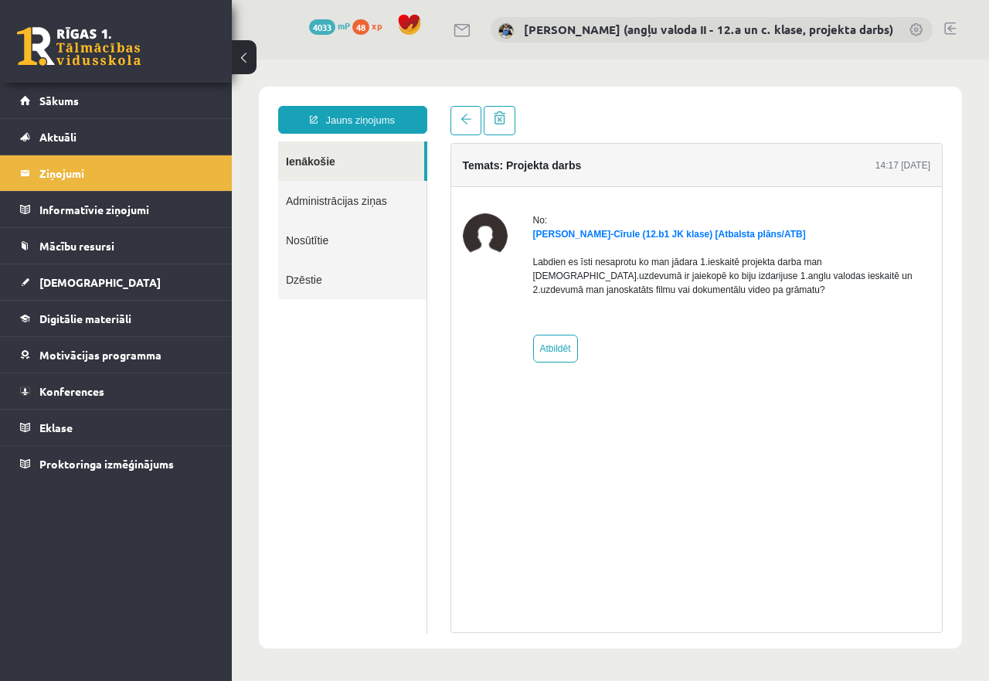
click at [325, 155] on link "Ienākošie" at bounding box center [351, 160] width 146 height 39
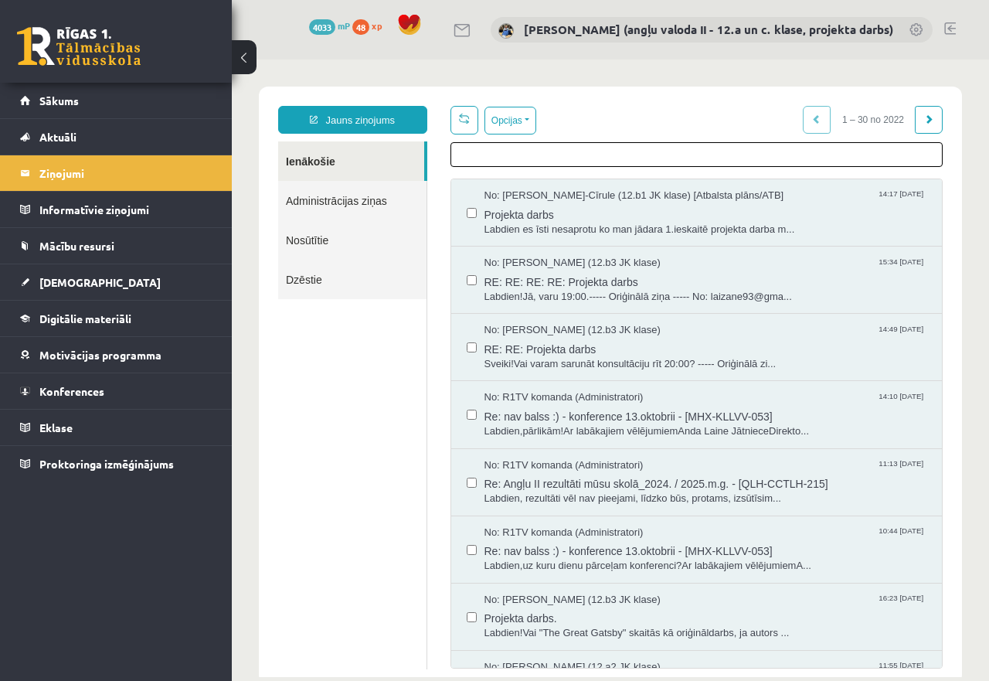
click at [499, 154] on ul at bounding box center [696, 152] width 491 height 18
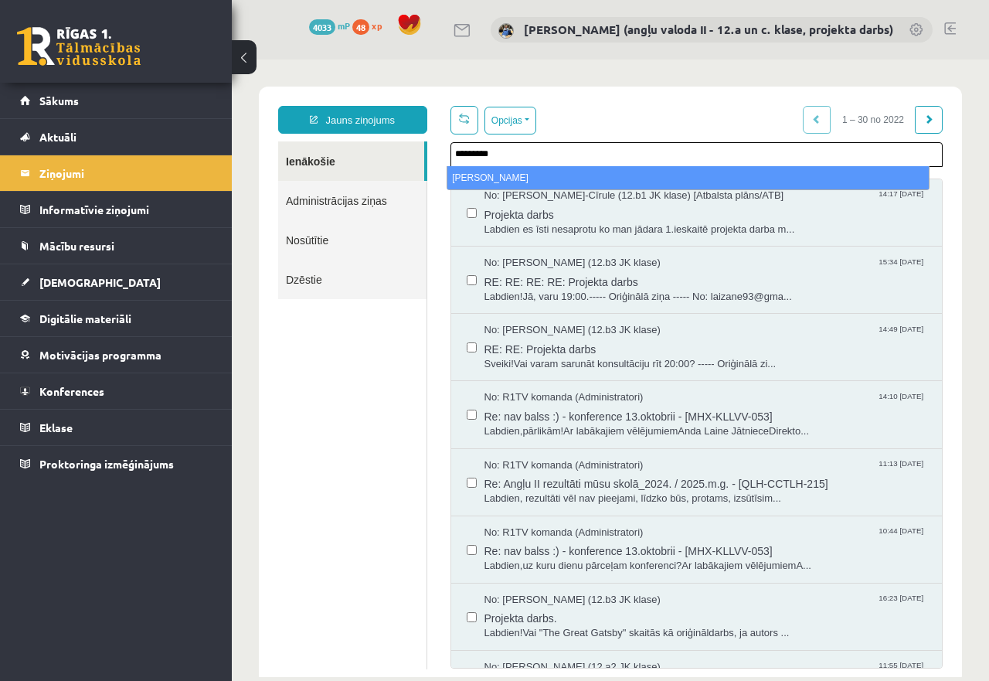
type input "*********"
select select "*****"
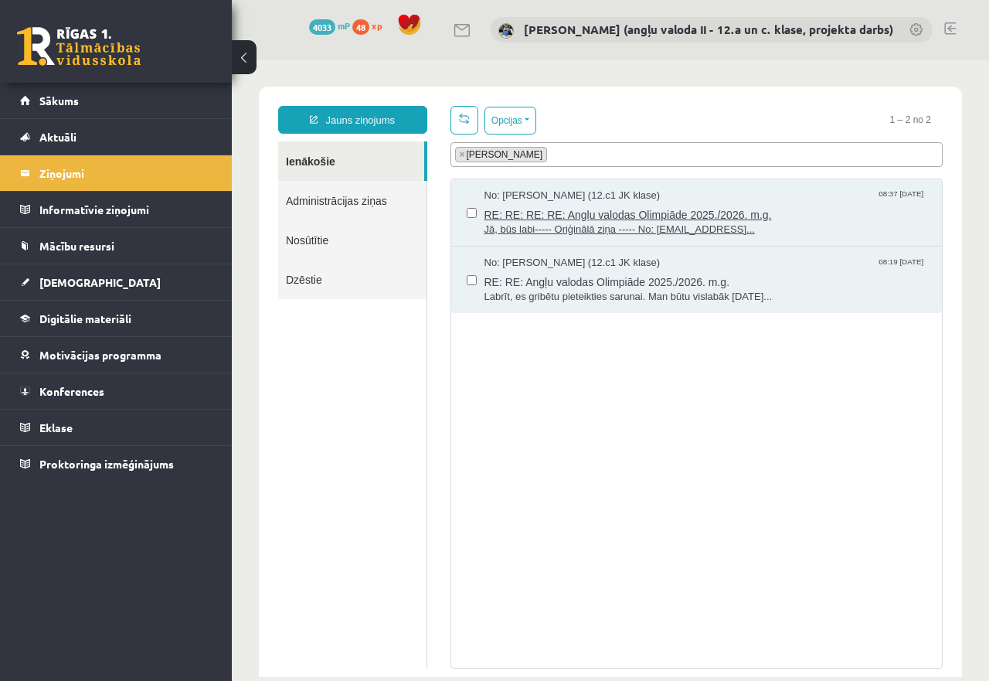
click at [565, 215] on span "RE: RE: RE: RE: Angļu valodas Olimpiāde 2025./2026. m.g." at bounding box center [705, 212] width 443 height 19
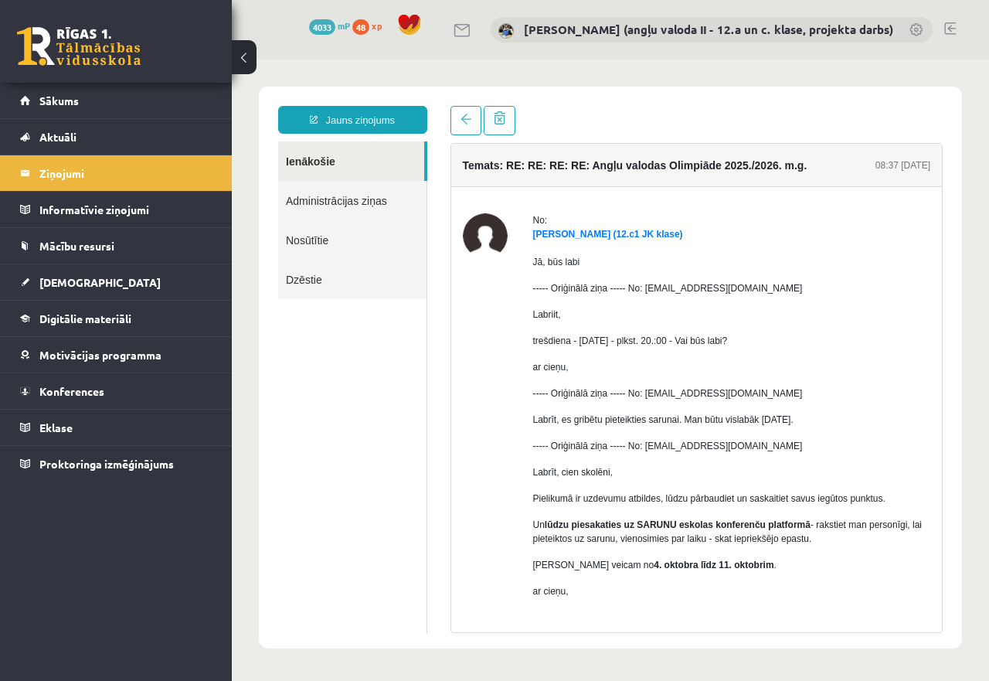
drag, startPoint x: 668, startPoint y: 234, endPoint x: 528, endPoint y: 235, distance: 140.6
click at [528, 235] on div "No: [PERSON_NAME] (12.c1 JK klase) Jā, būs labi ----- Oriģinālā ziņa ----- No: …" at bounding box center [697, 652] width 468 height 878
copy link "[PERSON_NAME] (12.c1 JK klase)"
click at [324, 153] on link "Ienākošie" at bounding box center [351, 160] width 146 height 39
click at [322, 161] on link "Ienākošie" at bounding box center [351, 160] width 146 height 39
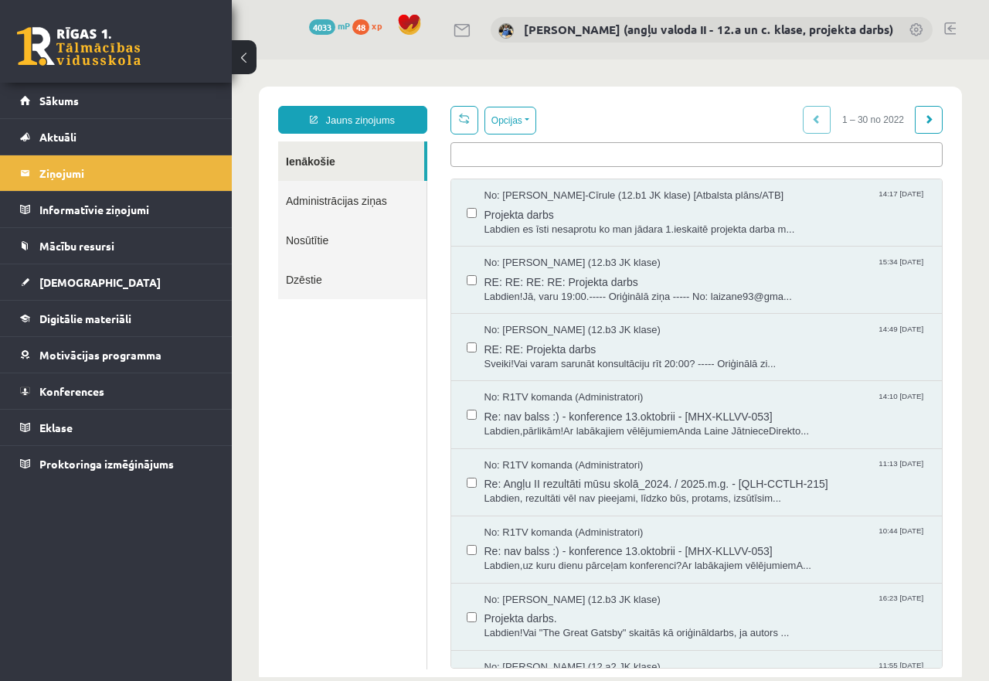
click at [480, 148] on ul at bounding box center [696, 152] width 491 height 18
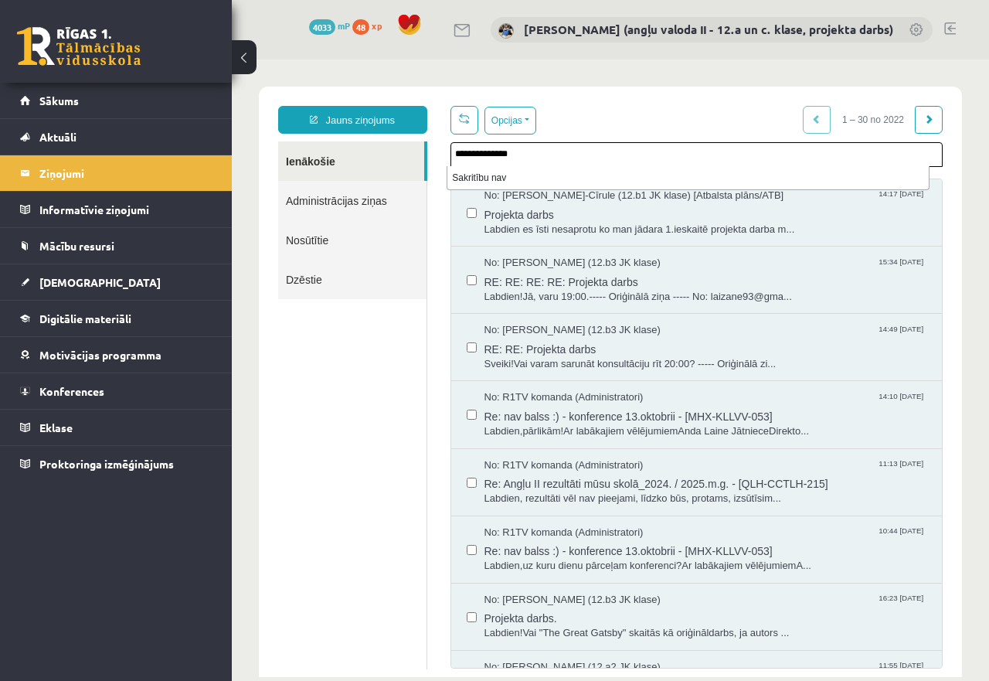
drag, startPoint x: 480, startPoint y: 154, endPoint x: 450, endPoint y: 151, distance: 31.0
click at [451, 151] on ul "**********" at bounding box center [696, 152] width 491 height 18
type input "**********"
type input "*****"
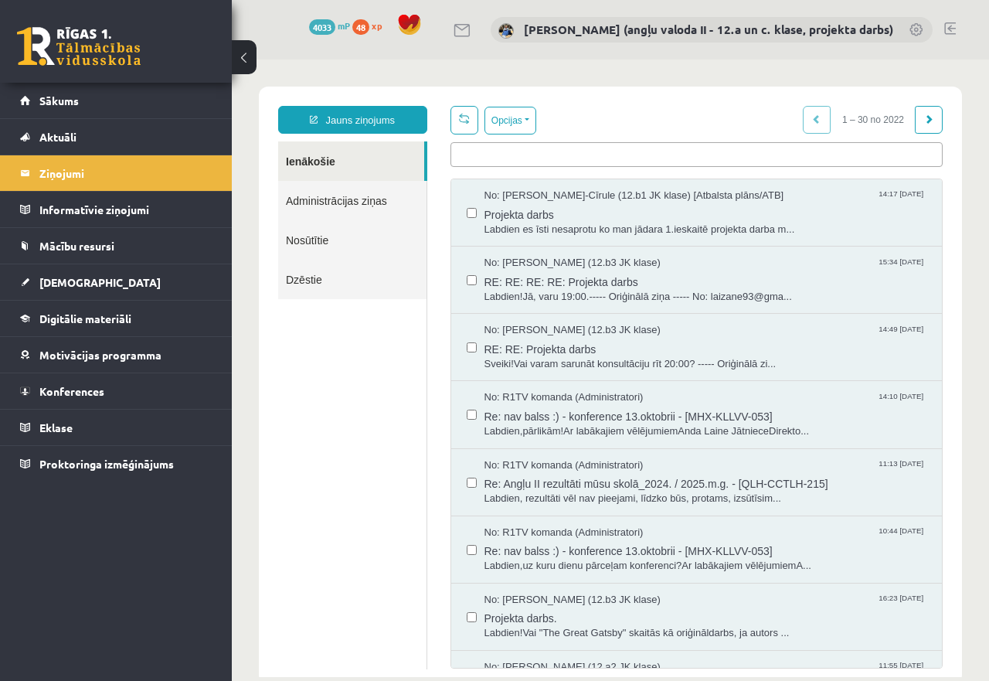
click at [321, 236] on link "Nosūtītie" at bounding box center [352, 239] width 148 height 39
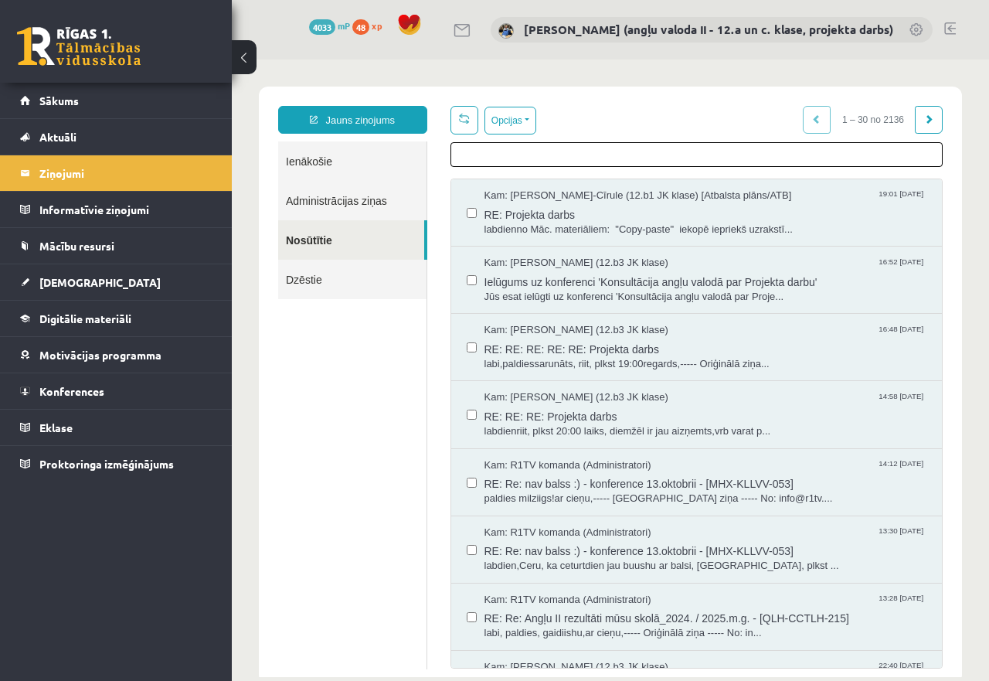
click at [468, 156] on ul at bounding box center [696, 152] width 491 height 18
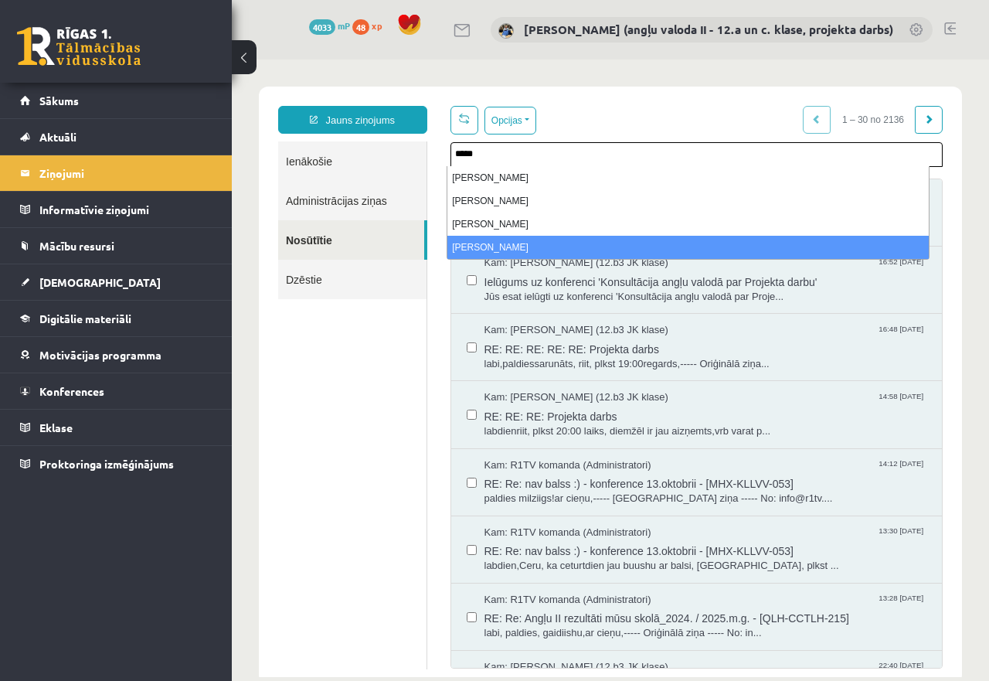
type input "*****"
select select "*****"
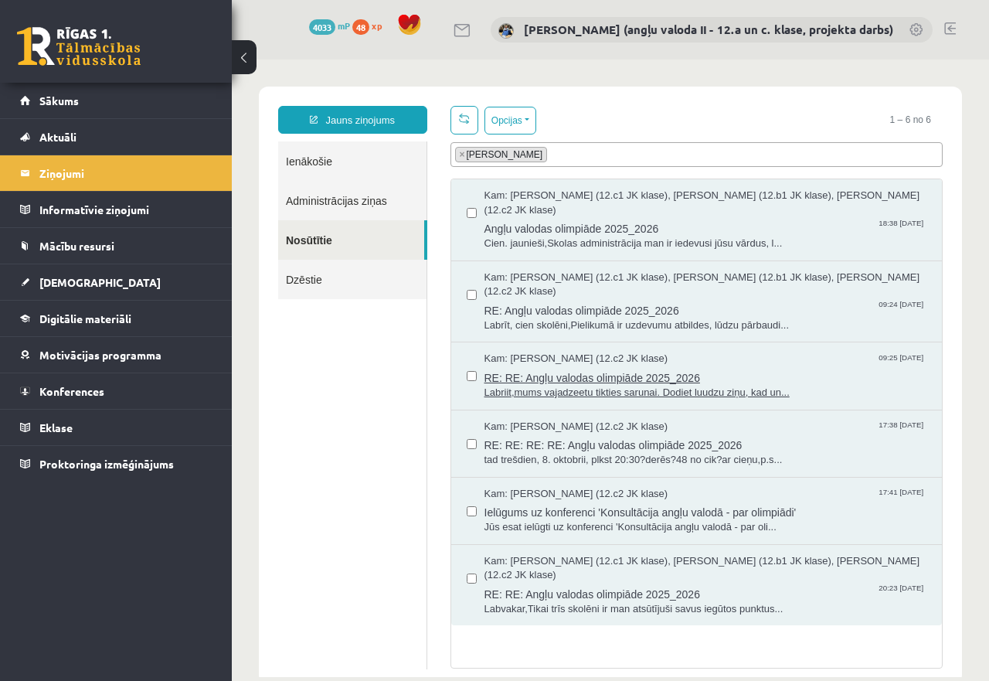
click at [569, 372] on span "RE: RE: Angļu valodas olimpiāde 2025_2026" at bounding box center [705, 375] width 443 height 19
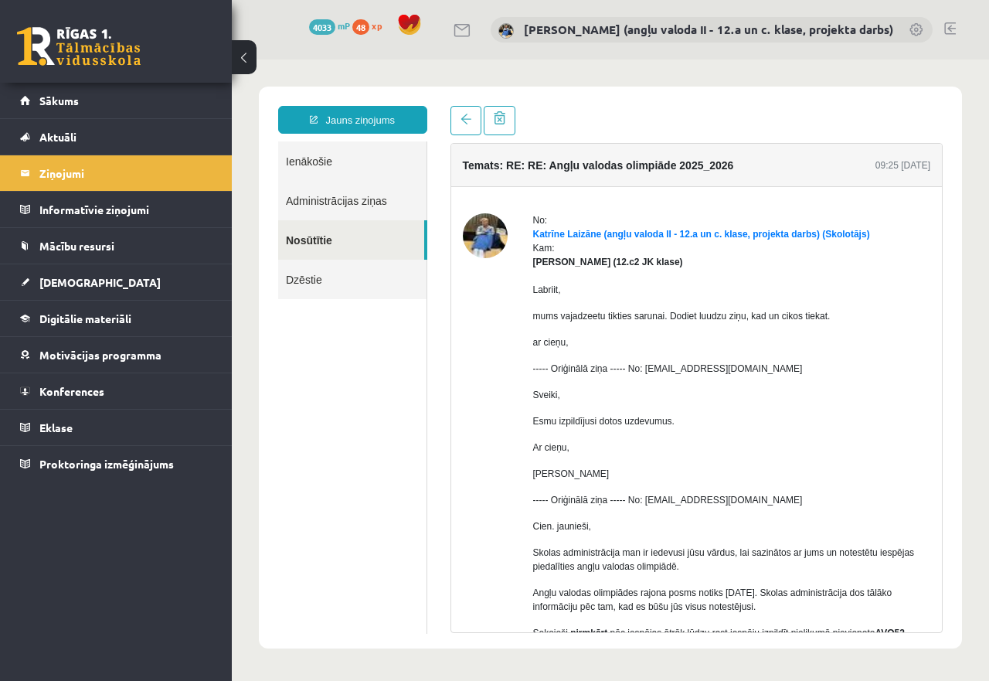
drag, startPoint x: 667, startPoint y: 263, endPoint x: 531, endPoint y: 267, distance: 135.3
click at [531, 267] on div "No: [PERSON_NAME] (angļu valoda II - 12.a un c. klase, projekta darbs) (Skolotā…" at bounding box center [697, 580] width 468 height 735
copy strong "[PERSON_NAME] (12.c2 JK klase)"
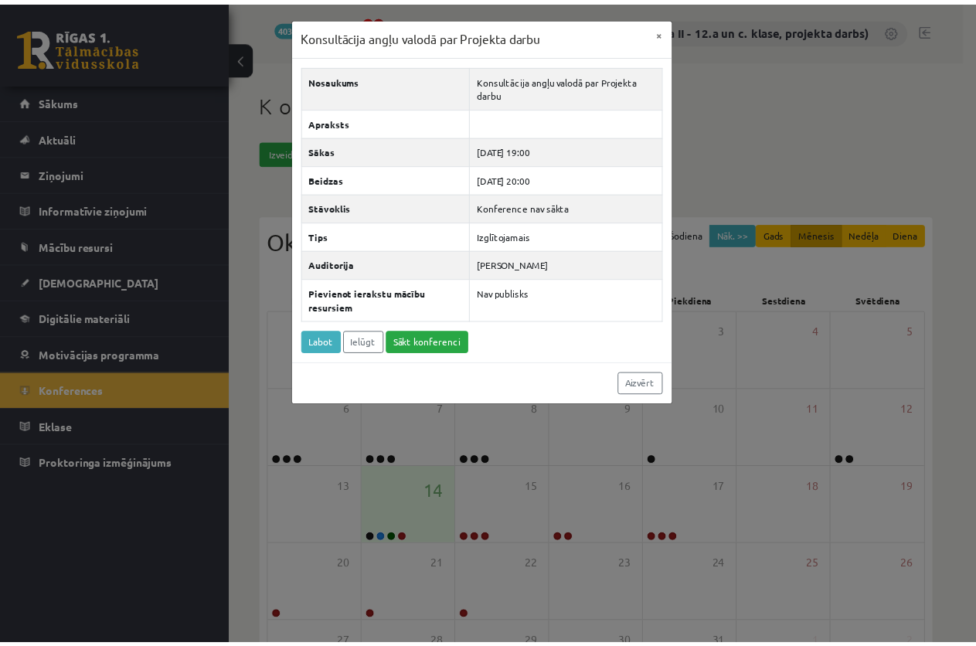
scroll to position [136, 0]
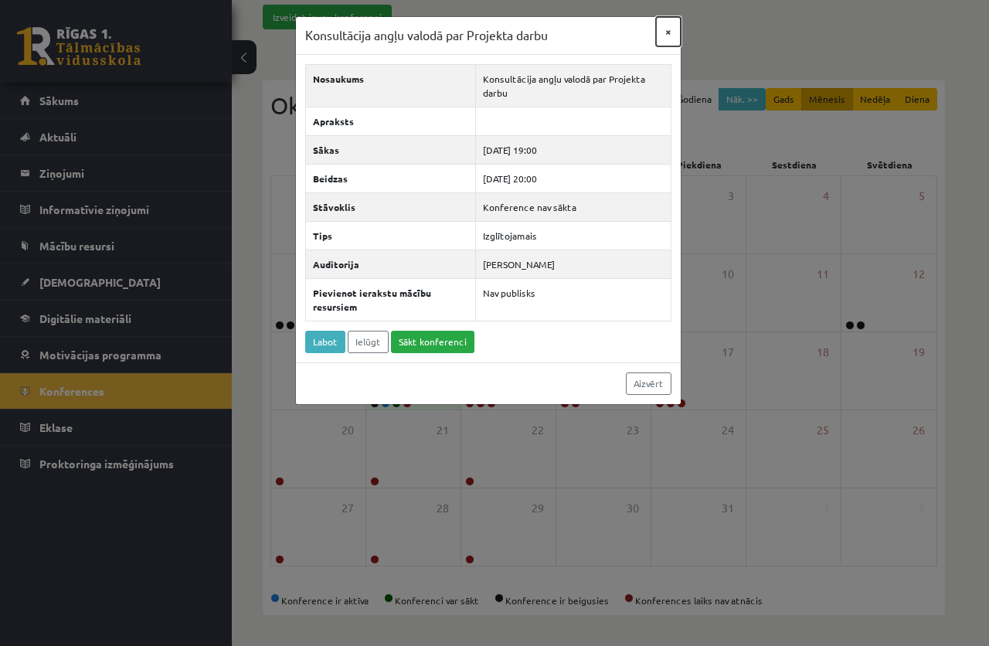
click at [670, 30] on button "×" at bounding box center [668, 31] width 25 height 29
